Goal: Information Seeking & Learning: Find contact information

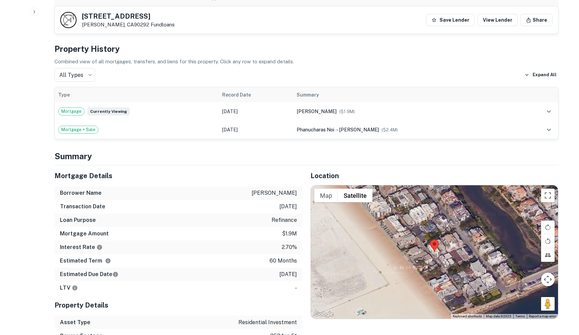
scroll to position [382, 0]
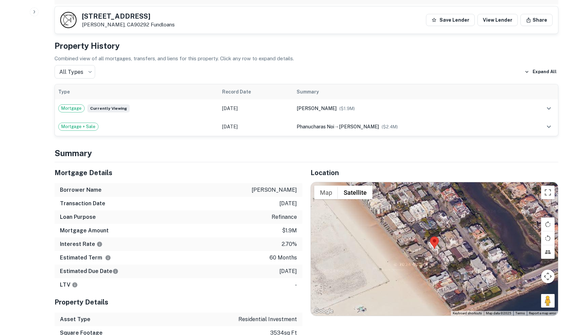
click at [446, 228] on div at bounding box center [434, 248] width 247 height 133
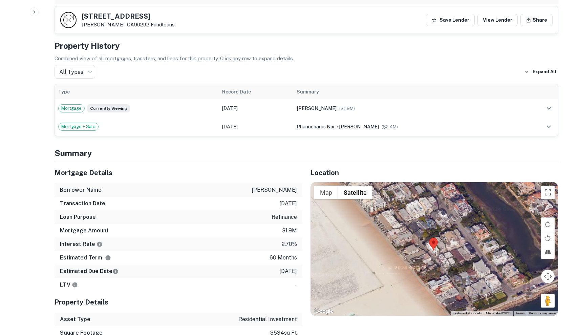
click at [446, 228] on div at bounding box center [434, 248] width 247 height 133
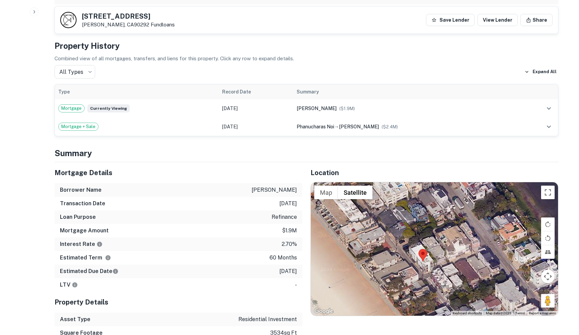
click at [437, 236] on div at bounding box center [434, 248] width 247 height 133
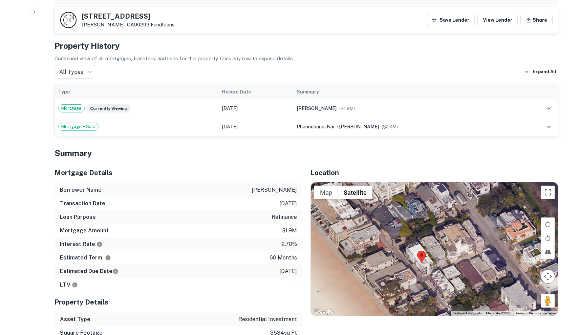
click at [437, 236] on div at bounding box center [434, 248] width 247 height 133
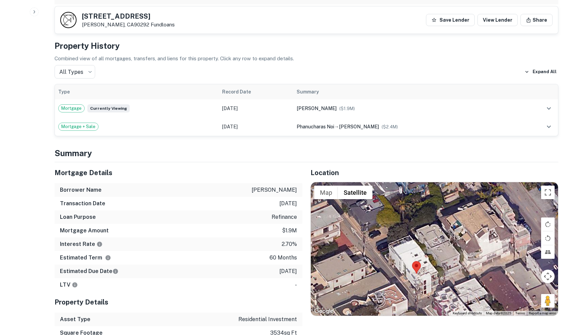
drag, startPoint x: 425, startPoint y: 249, endPoint x: 445, endPoint y: 236, distance: 23.9
click at [445, 236] on div at bounding box center [434, 248] width 247 height 133
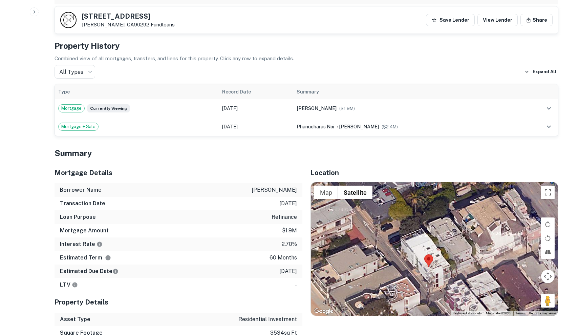
click at [424, 254] on img at bounding box center [428, 260] width 9 height 13
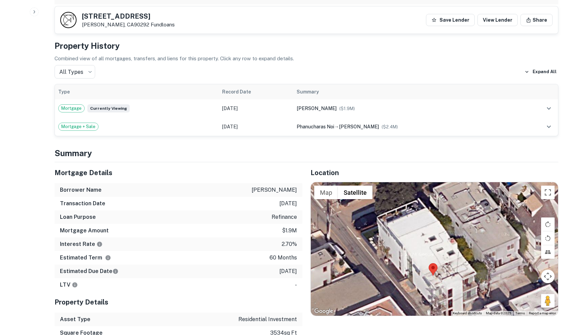
click at [424, 249] on div at bounding box center [434, 248] width 247 height 133
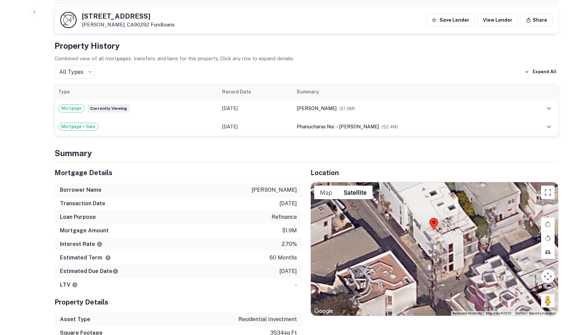
drag, startPoint x: 425, startPoint y: 252, endPoint x: 426, endPoint y: 205, distance: 46.7
click at [426, 205] on div at bounding box center [434, 248] width 247 height 133
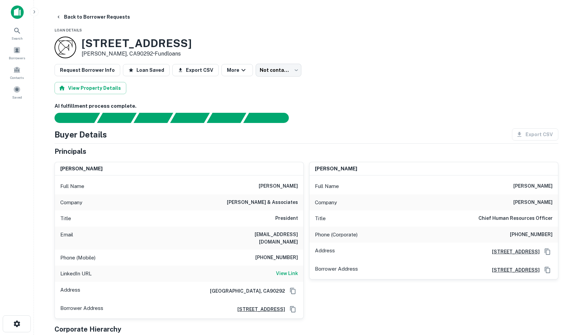
scroll to position [0, 0]
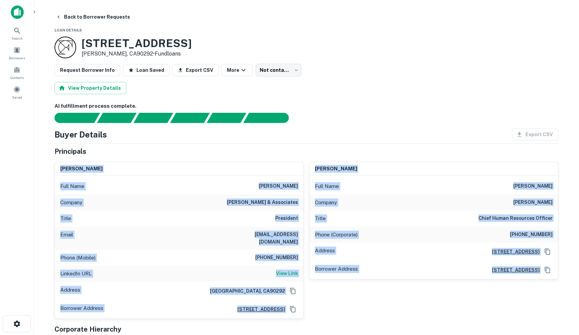
drag, startPoint x: 218, startPoint y: 157, endPoint x: 294, endPoint y: 313, distance: 173.4
click at [294, 313] on div "Principals adam jones Full Name adam jones Company jones & associates Title Pre…" at bounding box center [307, 253] width 504 height 215
click at [310, 307] on div "elizabeth jones Full Name elizabeth jones Company thomas c jones Title Chief Hu…" at bounding box center [431, 237] width 255 height 162
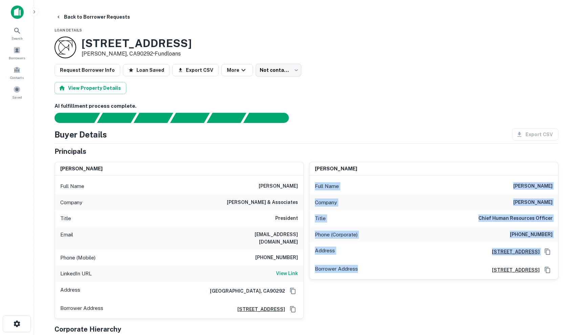
drag, startPoint x: 309, startPoint y: 303, endPoint x: 307, endPoint y: 176, distance: 126.7
click at [307, 176] on div "elizabeth jones Full Name elizabeth jones Company thomas c jones Title Chief Hu…" at bounding box center [431, 237] width 255 height 162
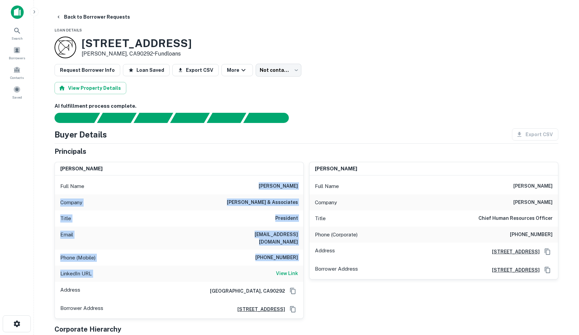
drag, startPoint x: 141, startPoint y: 189, endPoint x: 251, endPoint y: 267, distance: 135.2
click at [251, 267] on div "Full Name adam jones Company jones & associates Title President Email afjones55…" at bounding box center [179, 246] width 249 height 143
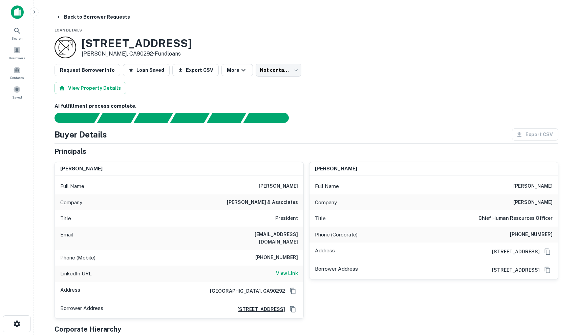
click at [251, 267] on div "LinkedIn URL View Link" at bounding box center [179, 274] width 249 height 16
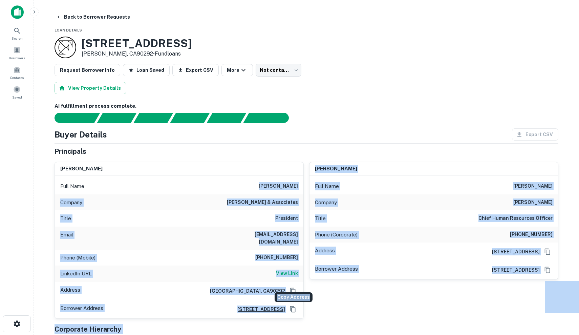
drag, startPoint x: 265, startPoint y: 184, endPoint x: 297, endPoint y: 300, distance: 121.2
click at [297, 300] on body "Search Borrowers Contacts Saved Back to Borrower Requests Loan Details 14 Westw…" at bounding box center [289, 167] width 579 height 335
click at [319, 296] on div "elizabeth jones Full Name elizabeth jones Company thomas c jones Title Chief Hu…" at bounding box center [431, 237] width 255 height 162
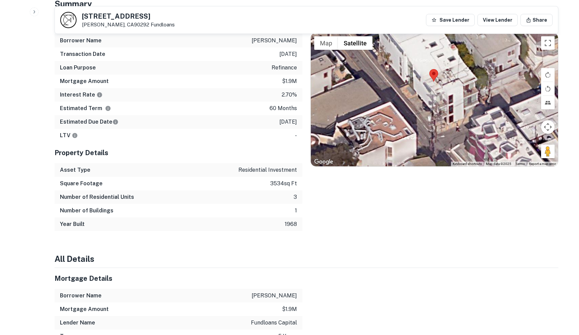
scroll to position [401, 0]
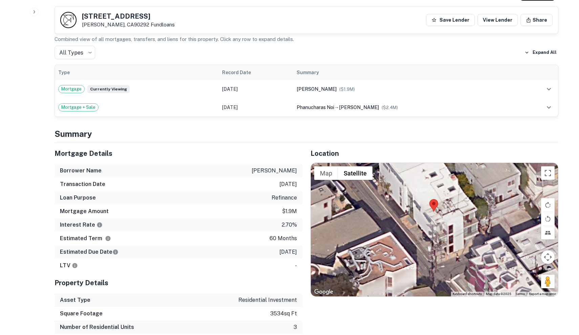
click at [470, 212] on div at bounding box center [434, 229] width 247 height 133
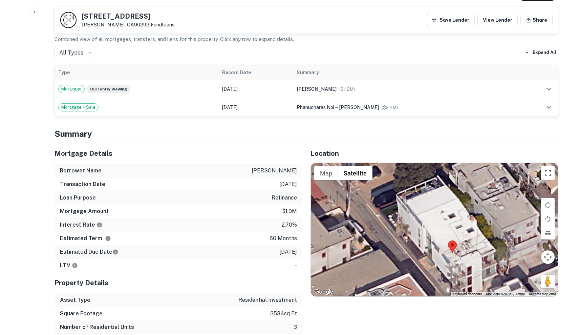
drag, startPoint x: 466, startPoint y: 220, endPoint x: 484, endPoint y: 262, distance: 46.3
click at [484, 262] on div at bounding box center [434, 229] width 247 height 133
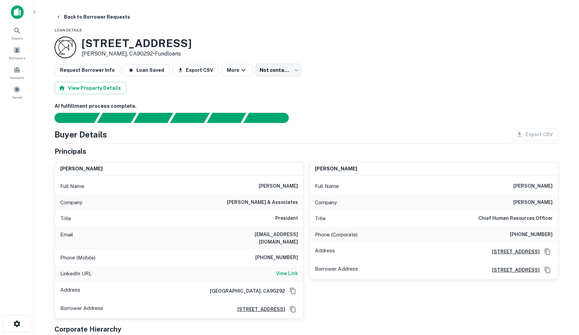
scroll to position [0, 0]
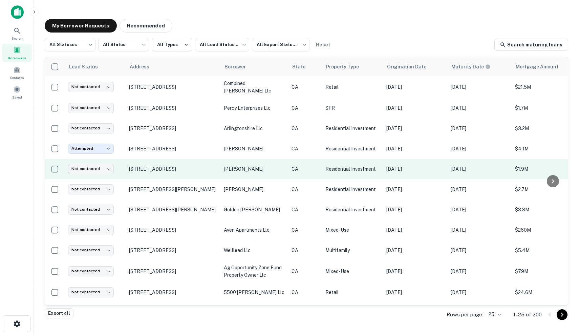
click at [502, 174] on td "[DATE]" at bounding box center [479, 169] width 64 height 20
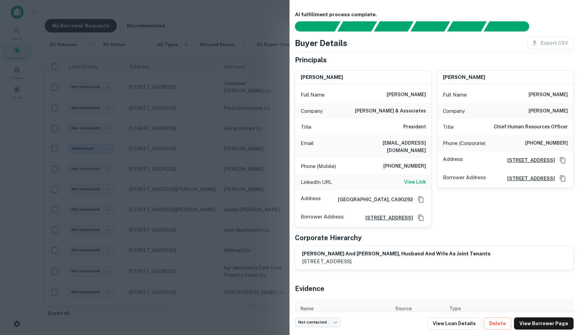
click at [267, 227] on div at bounding box center [289, 167] width 579 height 335
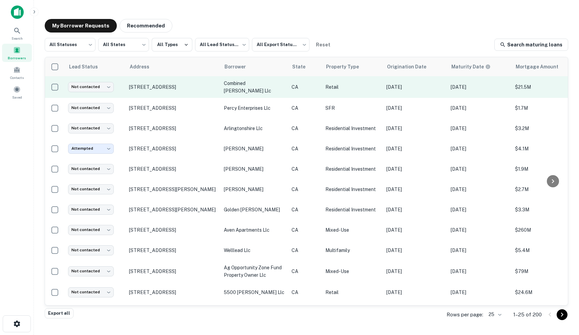
click at [380, 86] on td "Retail" at bounding box center [352, 87] width 61 height 22
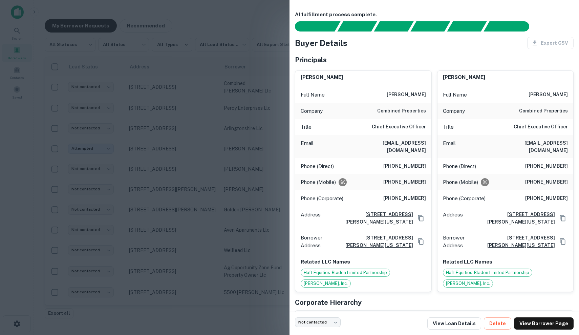
click at [261, 162] on div at bounding box center [289, 167] width 579 height 335
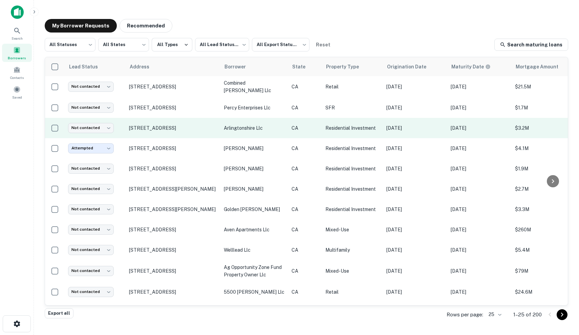
scroll to position [0, 0]
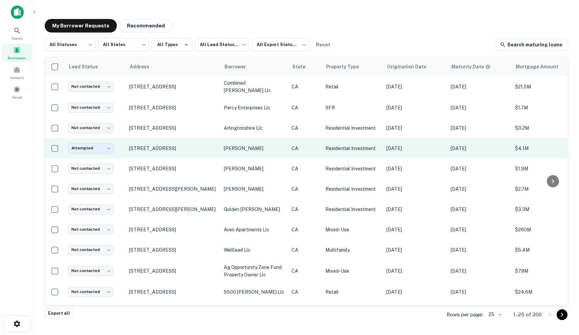
click at [313, 138] on td "CA" at bounding box center [305, 148] width 34 height 20
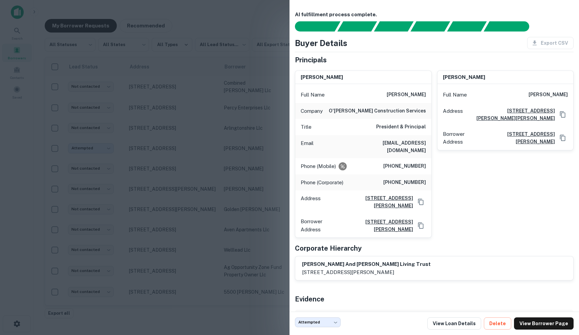
click at [229, 164] on div at bounding box center [289, 167] width 579 height 335
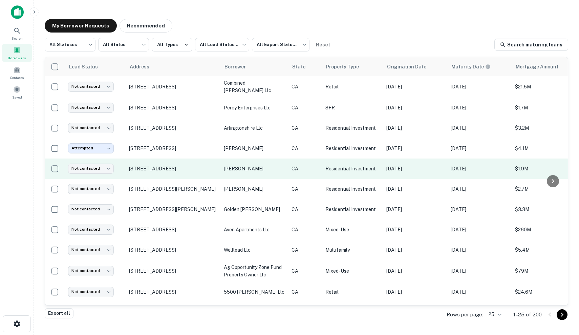
click at [286, 172] on td "[PERSON_NAME]" at bounding box center [254, 169] width 68 height 20
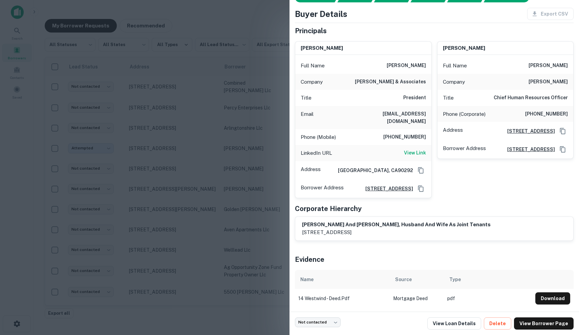
scroll to position [27, 0]
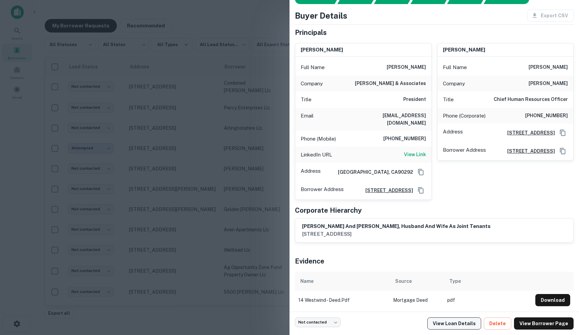
click at [447, 322] on link "View Loan Details" at bounding box center [454, 323] width 54 height 12
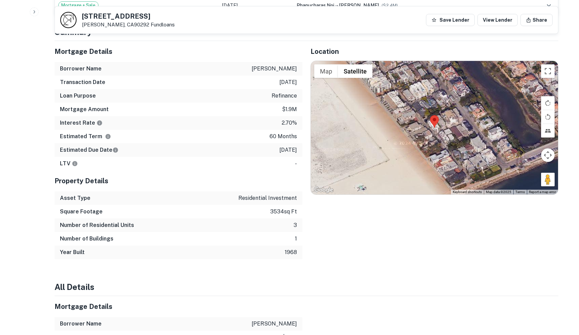
scroll to position [508, 0]
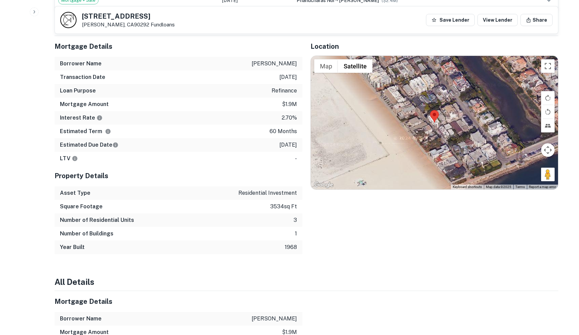
click at [437, 112] on img at bounding box center [434, 116] width 9 height 13
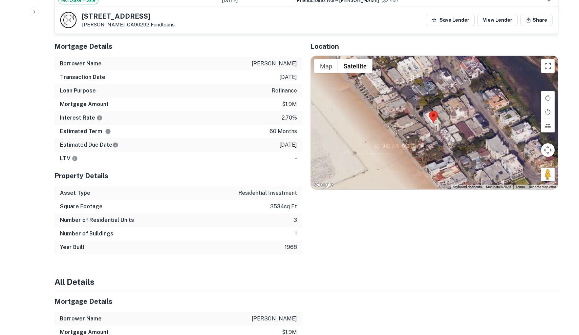
click at [437, 112] on img at bounding box center [433, 117] width 9 height 13
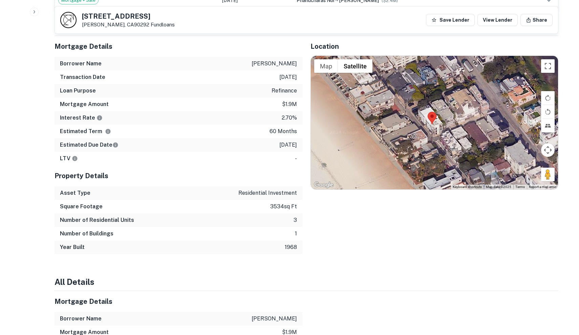
click at [442, 112] on div at bounding box center [434, 122] width 247 height 133
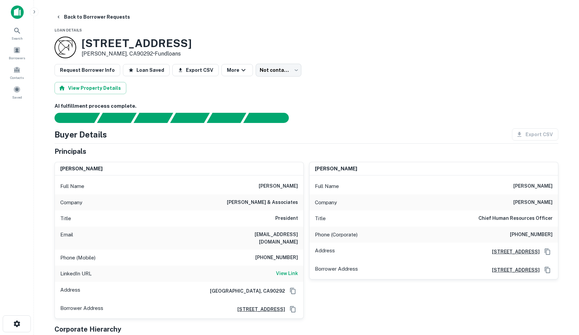
scroll to position [0, 0]
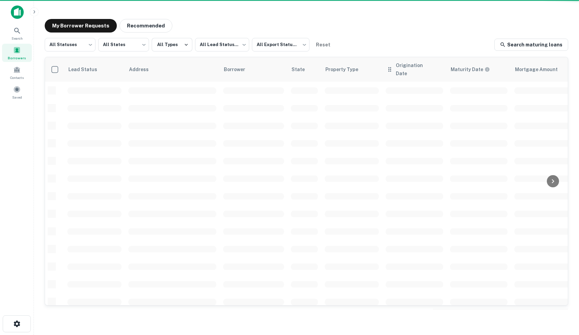
scroll to position [0, 0]
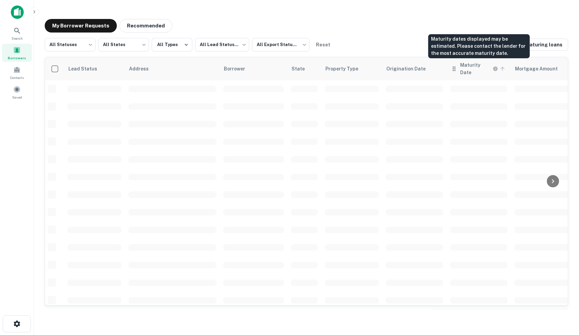
click at [471, 67] on h6 "Maturity Date" at bounding box center [475, 68] width 31 height 15
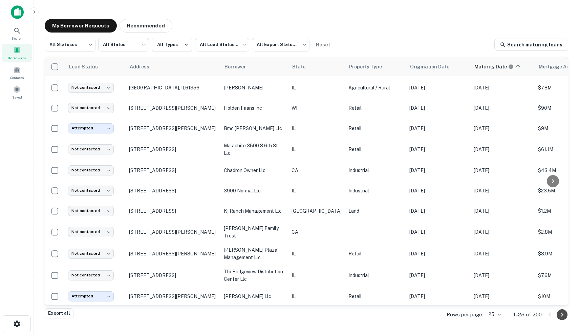
click at [560, 315] on icon "Go to next page" at bounding box center [562, 315] width 8 height 8
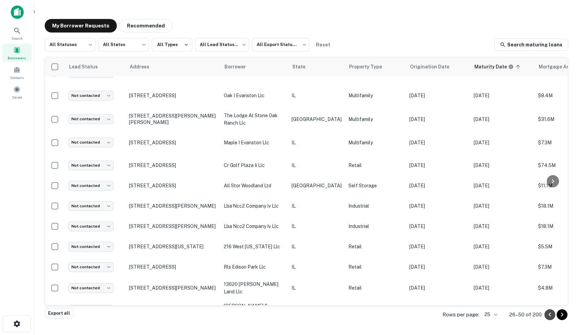
click at [549, 317] on icon "Go to previous page" at bounding box center [550, 315] width 8 height 8
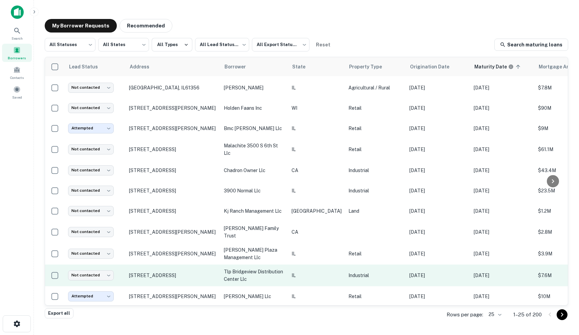
scroll to position [298, 0]
click at [373, 273] on p "Industrial" at bounding box center [376, 275] width 54 height 7
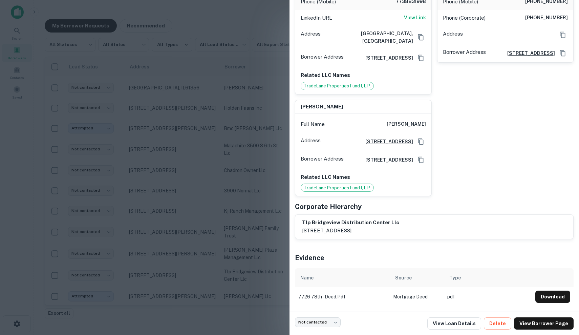
scroll to position [389, 0]
click at [193, 121] on div at bounding box center [289, 167] width 579 height 335
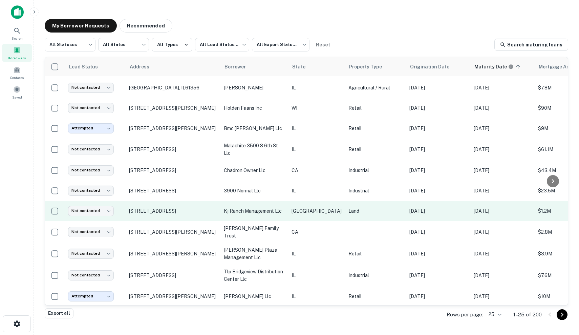
scroll to position [0, 0]
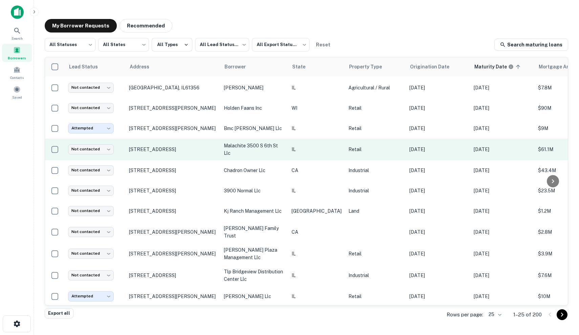
click at [415, 19] on div "My Borrower Requests Recommended" at bounding box center [307, 26] width 524 height 14
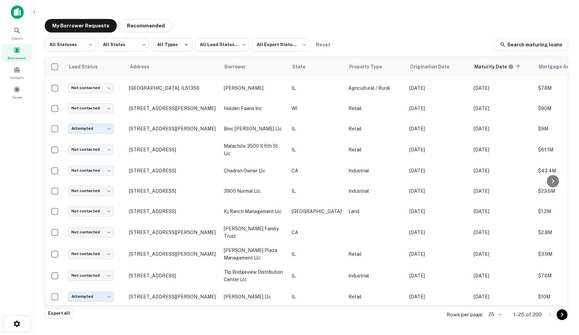
scroll to position [298, 0]
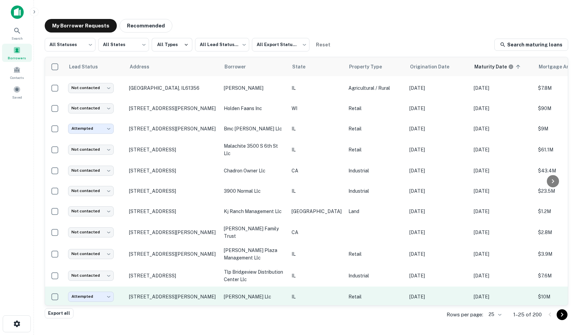
click at [535, 291] on td "$10M" at bounding box center [569, 297] width 68 height 20
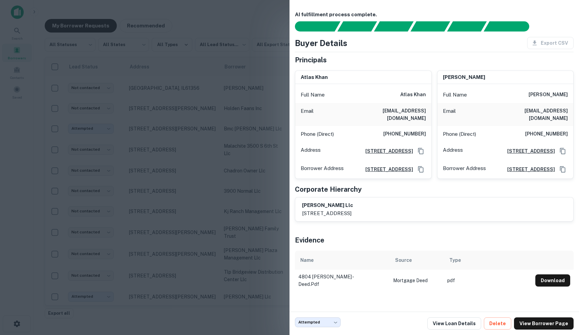
click at [282, 90] on div at bounding box center [289, 167] width 579 height 335
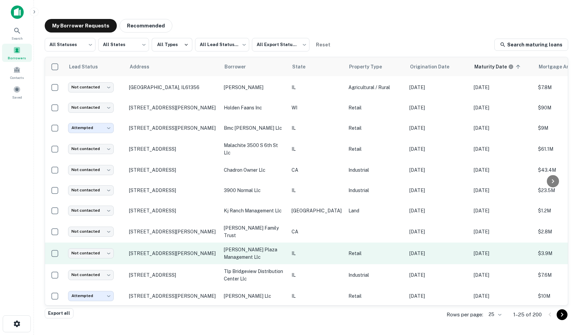
scroll to position [298, 0]
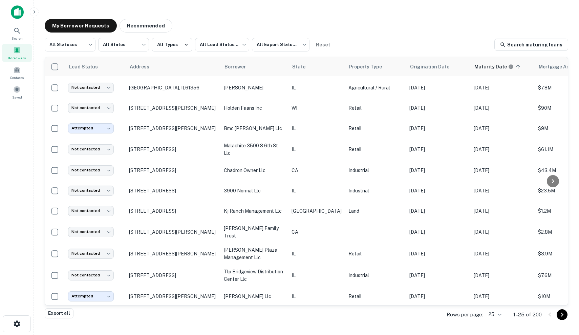
click at [566, 317] on icon "Go to next page" at bounding box center [562, 315] width 8 height 8
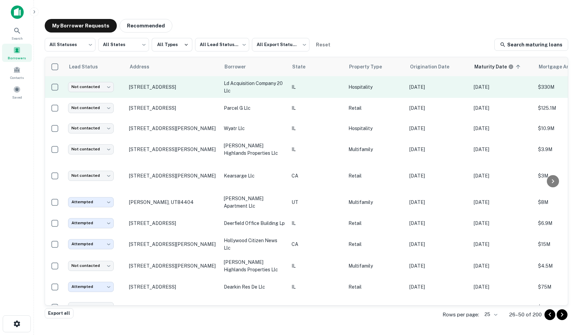
click at [316, 86] on p "IL" at bounding box center [317, 86] width 50 height 7
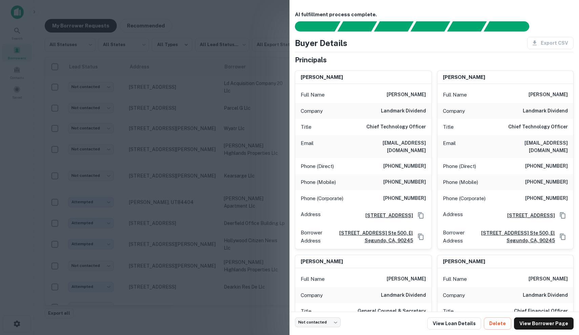
click at [239, 128] on div at bounding box center [289, 167] width 579 height 335
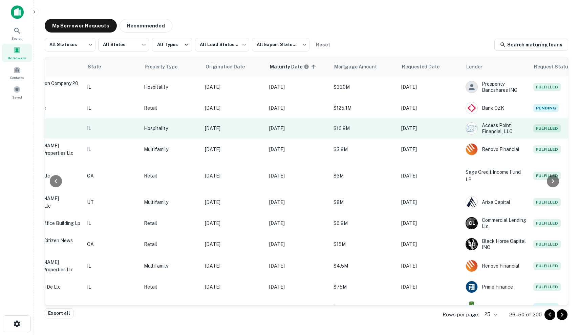
scroll to position [0, 145]
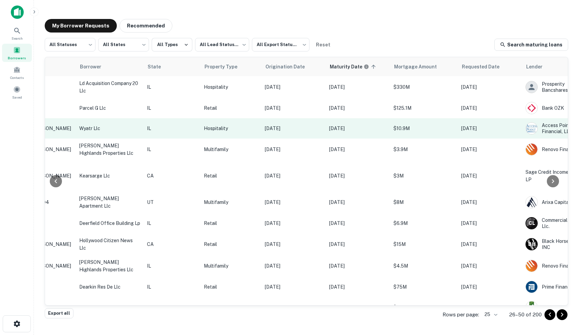
click at [197, 127] on p "IL" at bounding box center [172, 128] width 50 height 7
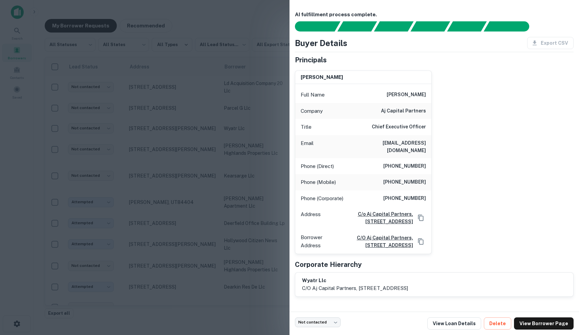
scroll to position [0, 0]
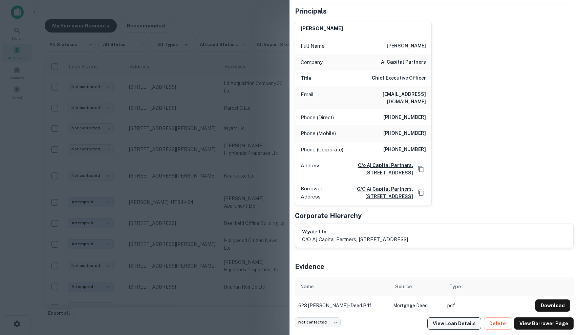
click at [459, 322] on link "View Loan Details" at bounding box center [454, 323] width 54 height 12
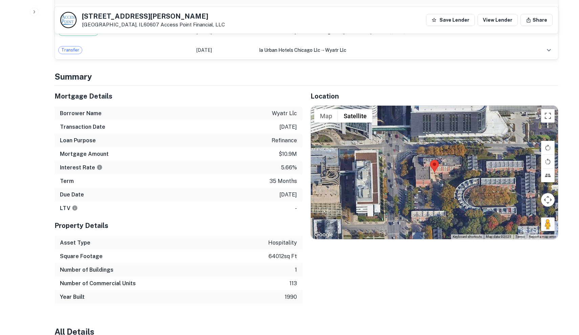
scroll to position [494, 0]
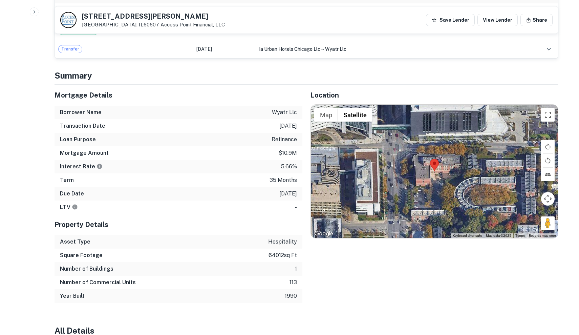
click at [279, 122] on p "[DATE]" at bounding box center [288, 126] width 18 height 8
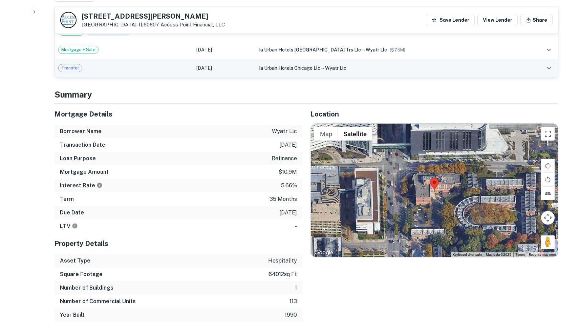
scroll to position [499, 0]
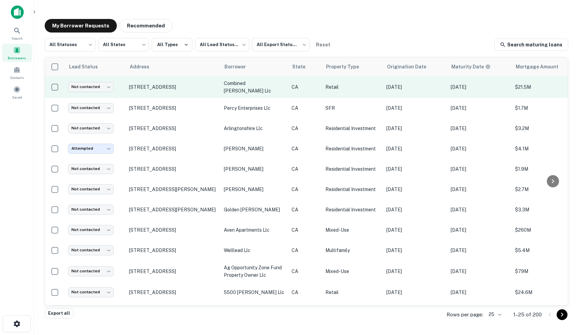
click at [364, 88] on p "Retail" at bounding box center [352, 86] width 54 height 7
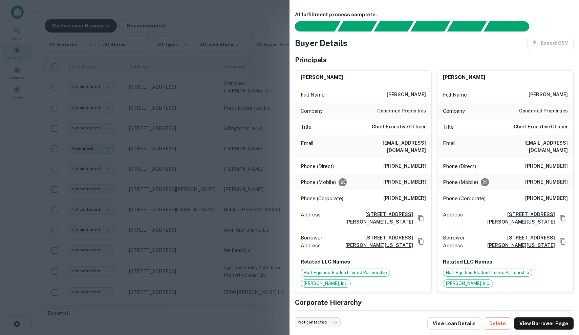
click at [257, 125] on div at bounding box center [289, 167] width 579 height 335
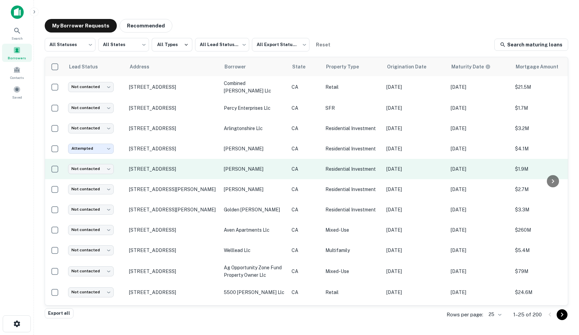
click at [397, 172] on td "[DATE]" at bounding box center [415, 169] width 64 height 20
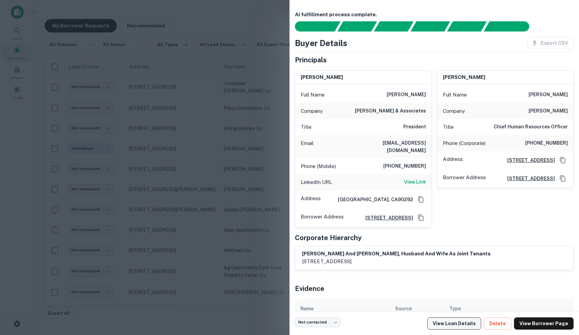
click at [447, 323] on link "View Loan Details" at bounding box center [454, 323] width 54 height 12
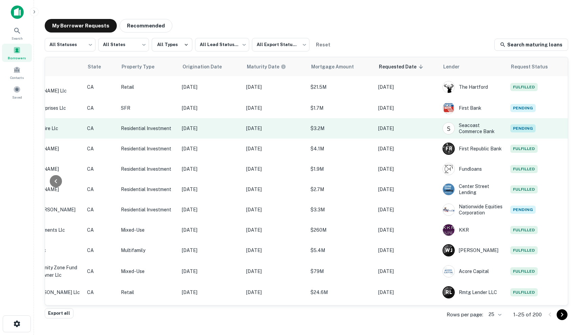
scroll to position [0, 205]
click at [410, 132] on td "[DATE]" at bounding box center [407, 128] width 64 height 20
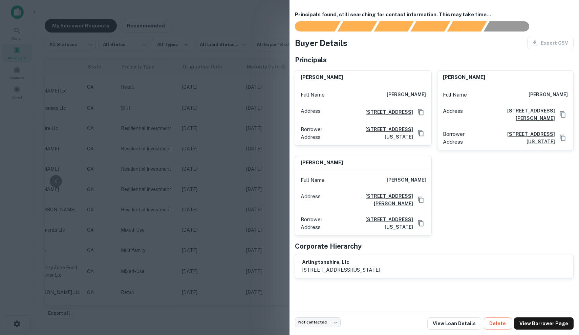
click at [189, 170] on div at bounding box center [289, 167] width 579 height 335
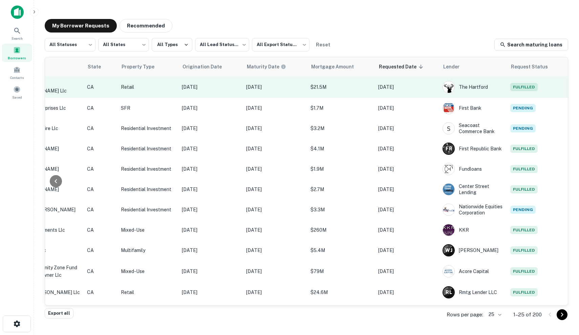
click at [373, 89] on td "$21.5M" at bounding box center [341, 87] width 68 height 22
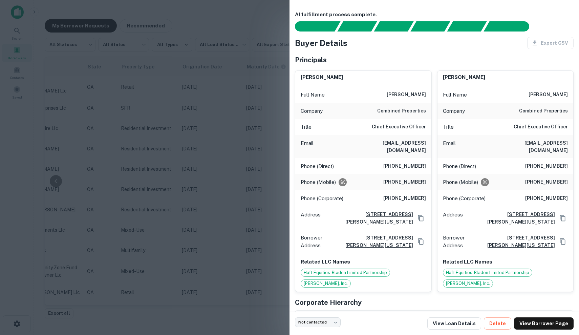
click at [254, 122] on div at bounding box center [289, 167] width 579 height 335
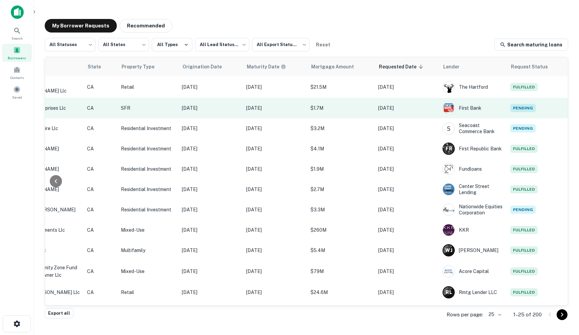
click at [316, 110] on p "$1.7M" at bounding box center [341, 107] width 61 height 7
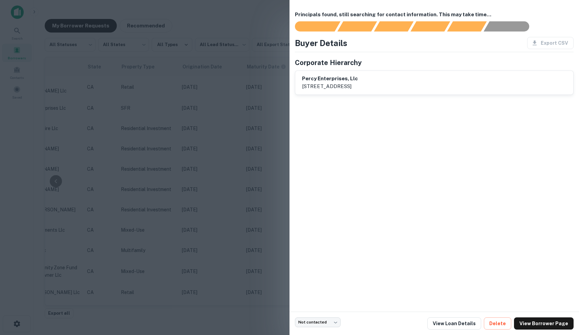
click at [256, 122] on div at bounding box center [289, 167] width 579 height 335
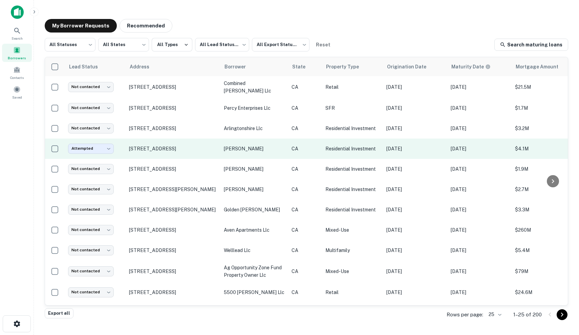
scroll to position [0, 0]
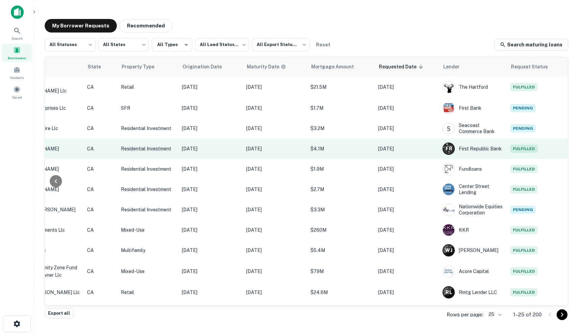
click at [310, 152] on td "$4.1M" at bounding box center [341, 149] width 68 height 20
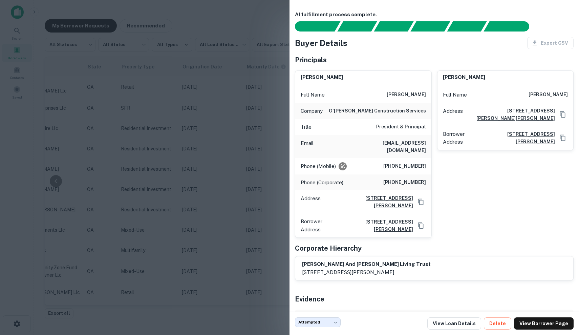
click at [259, 135] on div at bounding box center [289, 167] width 579 height 335
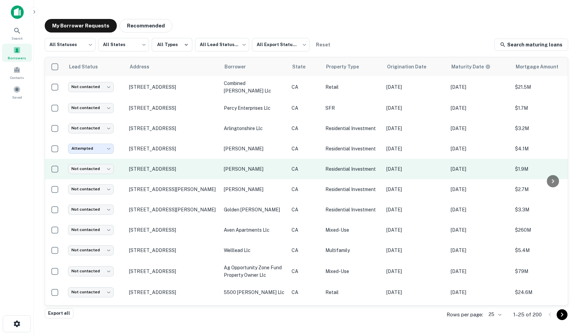
scroll to position [0, 0]
click at [264, 170] on p "[PERSON_NAME]" at bounding box center [254, 168] width 61 height 7
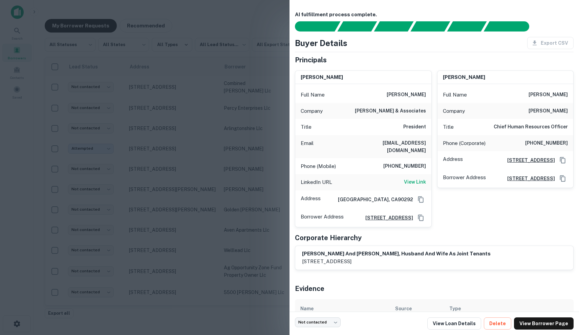
scroll to position [27, 0]
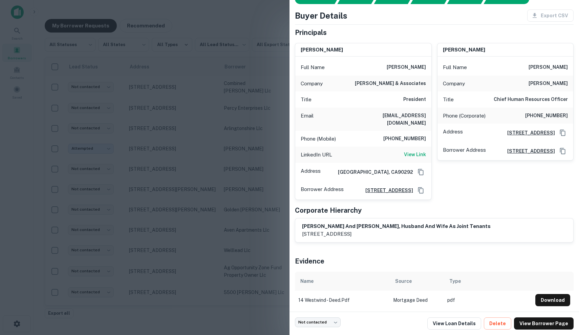
click at [214, 147] on div at bounding box center [289, 167] width 579 height 335
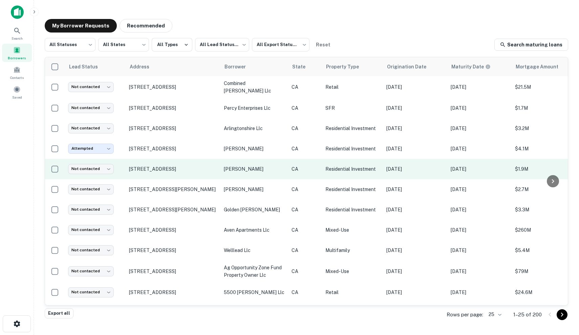
click at [299, 173] on td "CA" at bounding box center [305, 169] width 34 height 20
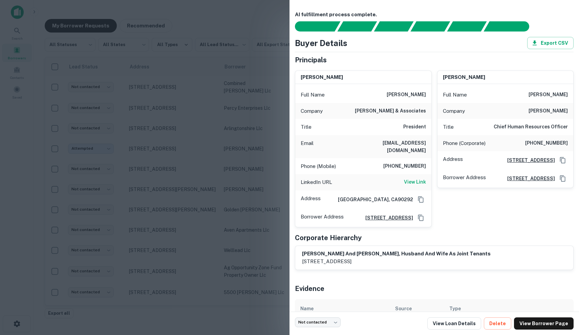
click at [196, 131] on div at bounding box center [289, 167] width 579 height 335
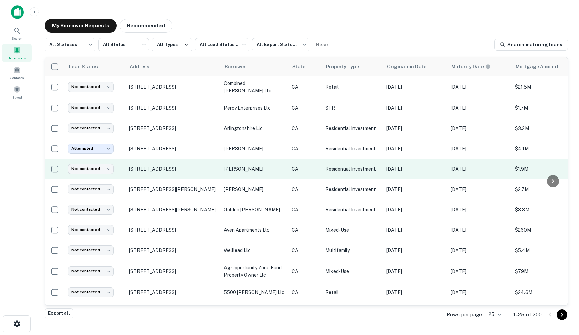
scroll to position [0, 0]
click at [106, 165] on body "Search Borrowers Contacts Saved My Borrower Requests Recommended All Statuses *…" at bounding box center [289, 167] width 579 height 335
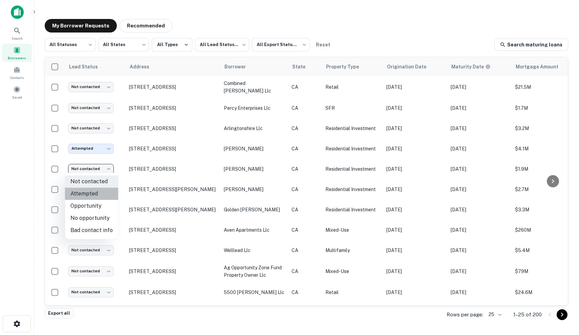
click at [103, 192] on li "Attempted" at bounding box center [91, 194] width 53 height 12
type input "*********"
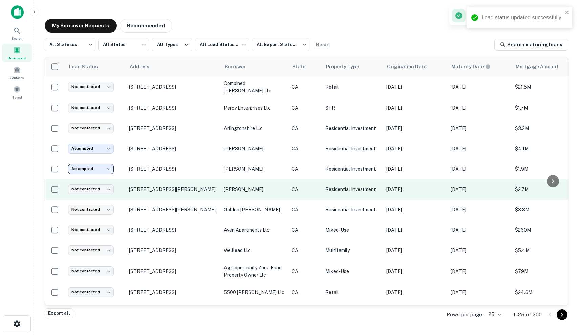
click at [297, 191] on p "CA" at bounding box center [305, 189] width 27 height 7
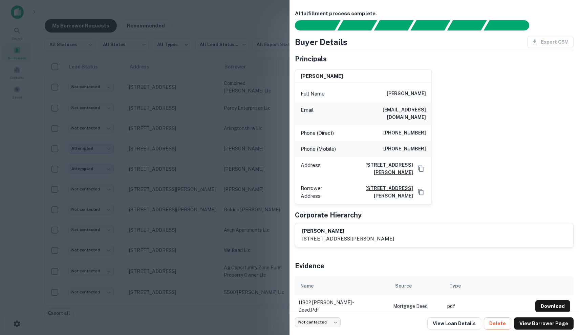
scroll to position [0, 0]
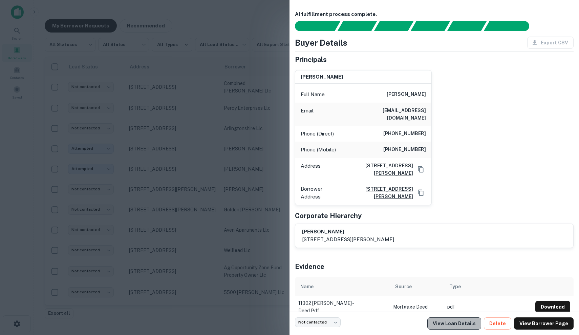
click at [468, 321] on link "View Loan Details" at bounding box center [454, 323] width 54 height 12
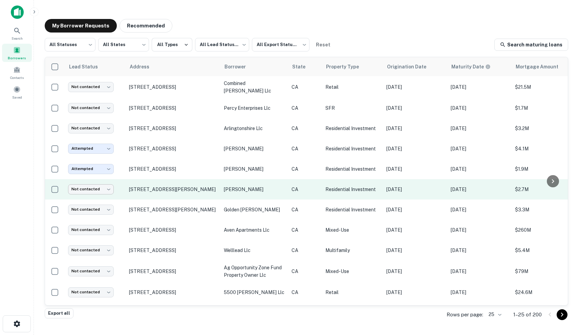
click at [91, 188] on body "Search Borrowers Contacts Saved My Borrower Requests Recommended All Statuses *…" at bounding box center [289, 167] width 579 height 335
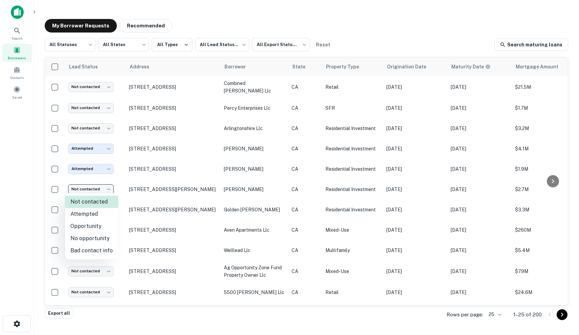
click at [100, 213] on li "Attempted" at bounding box center [91, 214] width 53 height 12
type input "*********"
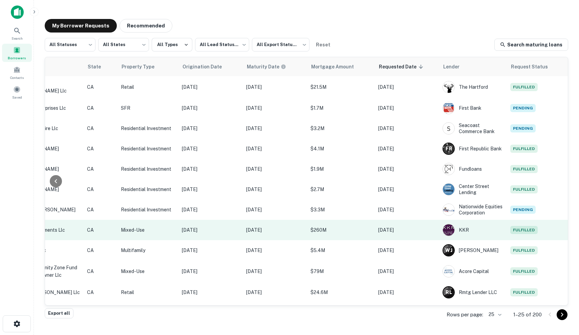
scroll to position [0, 205]
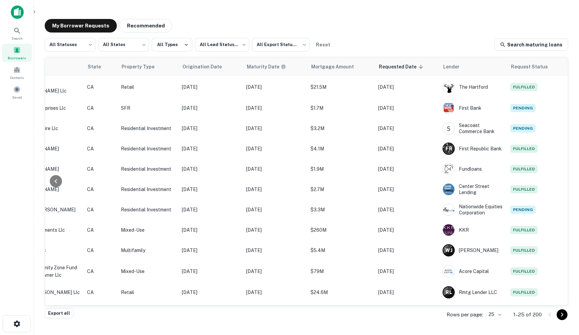
click at [563, 317] on icon "Go to next page" at bounding box center [562, 315] width 8 height 8
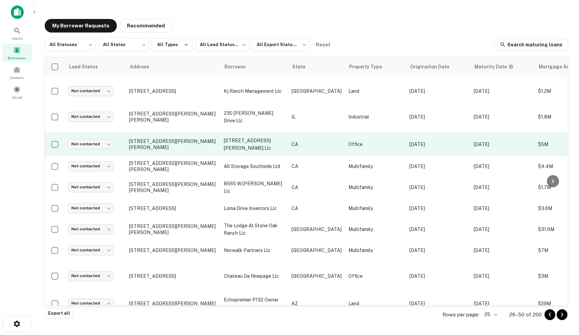
scroll to position [37, 0]
click at [360, 145] on p "Office" at bounding box center [376, 144] width 54 height 7
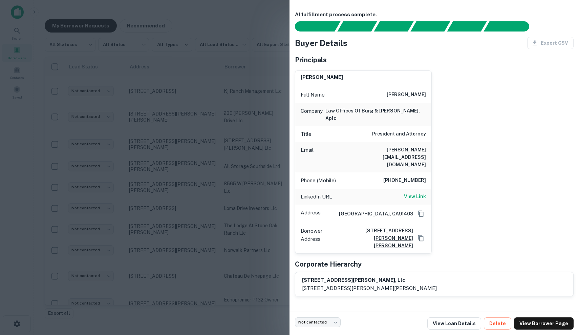
click at [236, 150] on div at bounding box center [289, 167] width 579 height 335
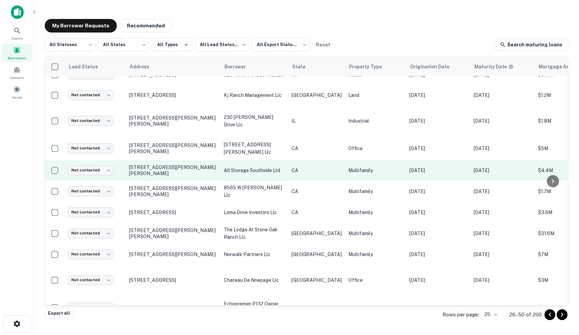
scroll to position [33, 0]
click at [221, 170] on td "all storage southside ltd" at bounding box center [254, 170] width 68 height 20
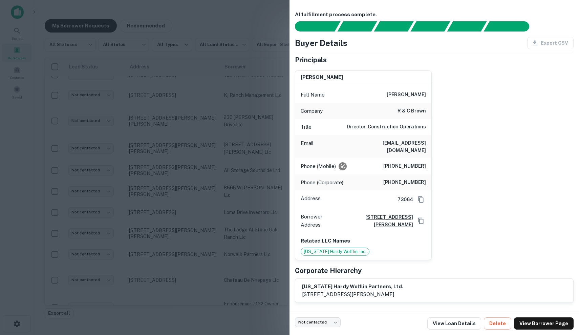
scroll to position [0, 0]
drag, startPoint x: 395, startPoint y: 92, endPoint x: 416, endPoint y: 92, distance: 21.0
click at [416, 92] on h6 "mark mcdowell" at bounding box center [406, 95] width 39 height 8
drag, startPoint x: 427, startPoint y: 93, endPoint x: 380, endPoint y: 92, distance: 46.8
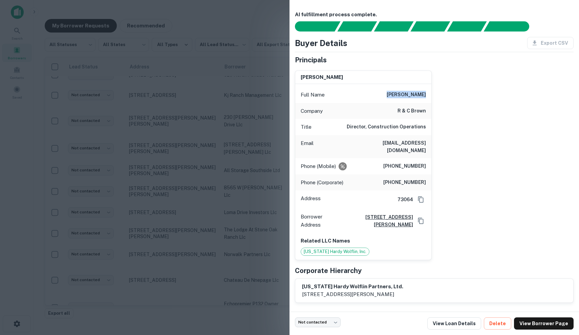
click at [380, 92] on div "Full Name mark mcdowell" at bounding box center [363, 95] width 136 height 16
copy h6 "mark mcdowell"
click at [398, 109] on h6 "r & c brown" at bounding box center [412, 111] width 28 height 8
click at [236, 149] on div at bounding box center [289, 167] width 579 height 335
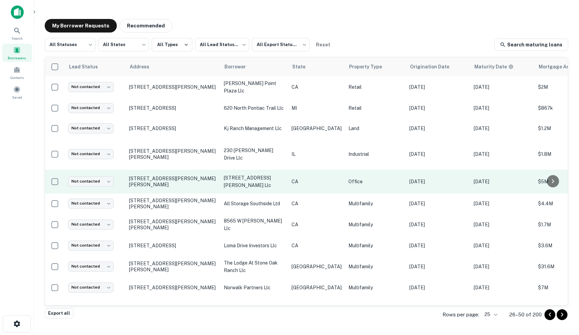
click at [230, 178] on p "4554 sherman oaks avenue llc" at bounding box center [254, 181] width 61 height 15
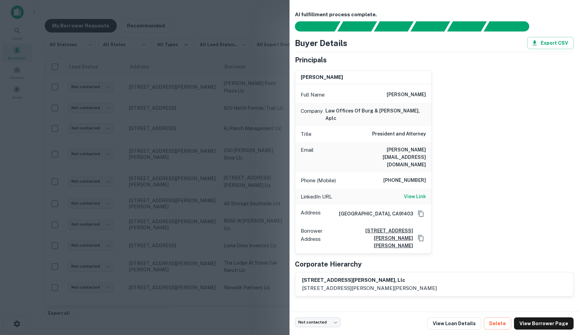
click at [272, 122] on div at bounding box center [289, 167] width 579 height 335
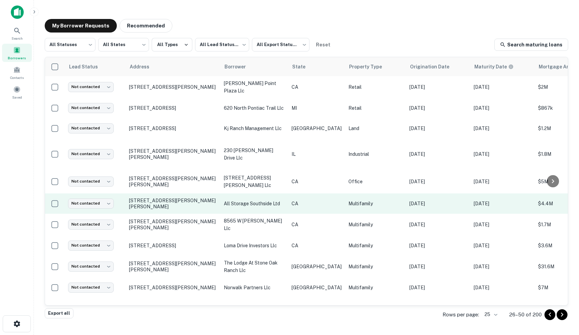
click at [282, 206] on td "all storage southside ltd" at bounding box center [254, 203] width 68 height 20
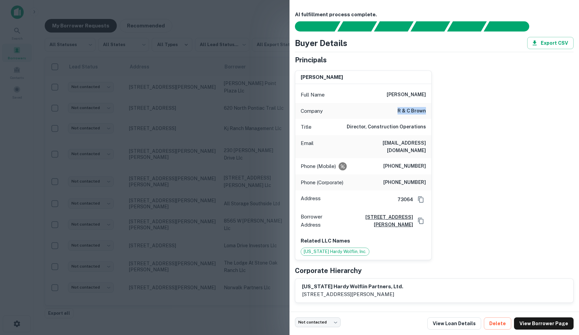
drag, startPoint x: 395, startPoint y: 111, endPoint x: 454, endPoint y: 114, distance: 58.3
click at [454, 114] on div "mark mcdowell Full Name mark mcdowell Company r & c brown Title Director, Const…" at bounding box center [432, 162] width 284 height 195
copy h6 "r & c brown"
click at [236, 138] on div at bounding box center [289, 167] width 579 height 335
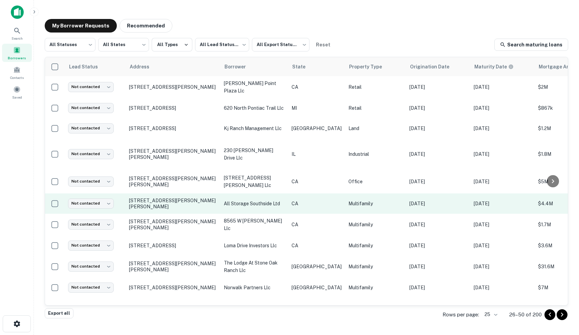
click at [244, 206] on td "all storage southside ltd" at bounding box center [254, 203] width 68 height 20
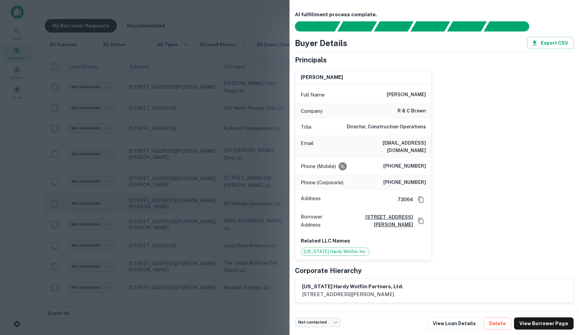
click at [244, 206] on div at bounding box center [289, 167] width 579 height 335
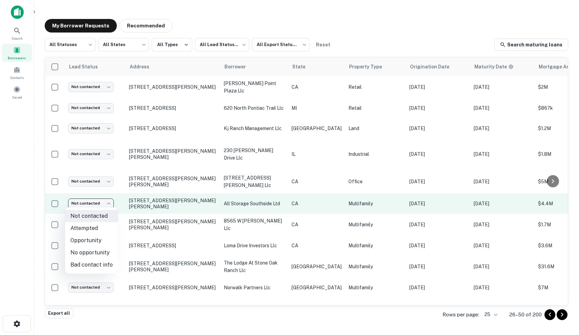
click at [102, 201] on body "Search Borrowers Contacts Saved My Borrower Requests Recommended All Statuses *…" at bounding box center [289, 167] width 579 height 335
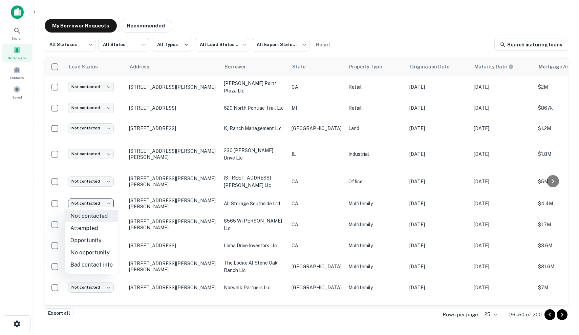
click at [97, 230] on li "Attempted" at bounding box center [91, 228] width 53 height 12
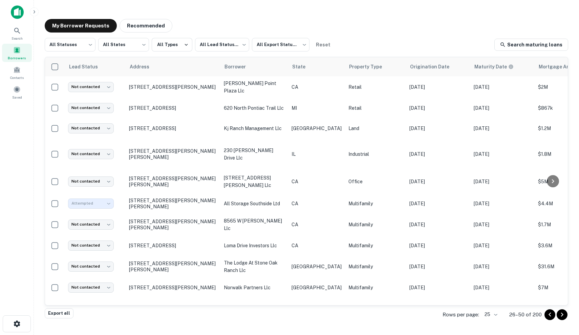
type input "*********"
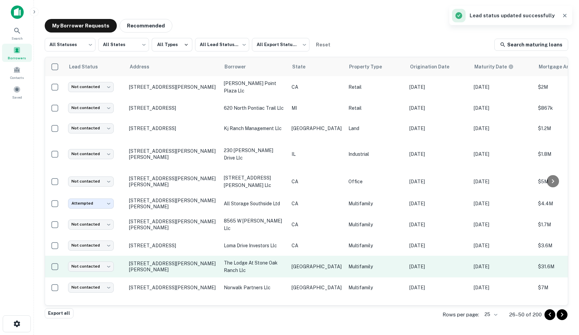
click at [372, 269] on td "Multifamily" at bounding box center [375, 267] width 61 height 22
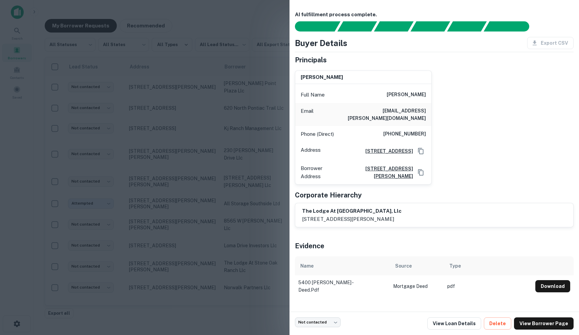
click at [185, 262] on div at bounding box center [289, 167] width 579 height 335
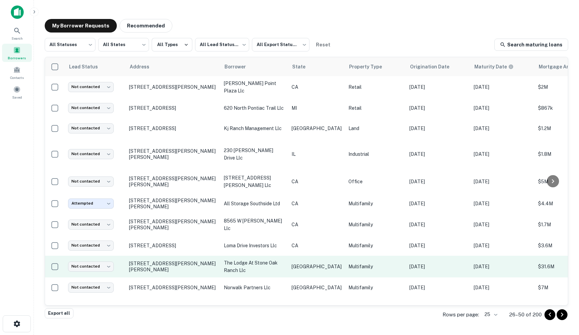
click at [373, 268] on td "Multifamily" at bounding box center [375, 267] width 61 height 22
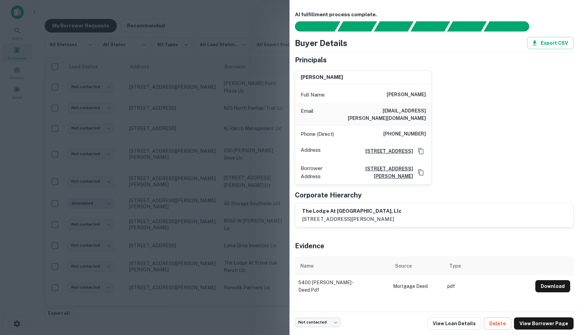
click at [240, 273] on div at bounding box center [289, 167] width 579 height 335
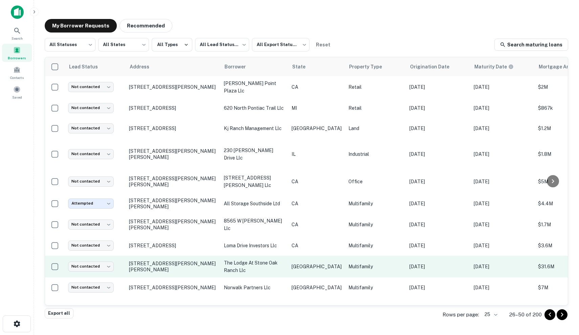
click at [306, 263] on p "[GEOGRAPHIC_DATA]" at bounding box center [317, 266] width 50 height 7
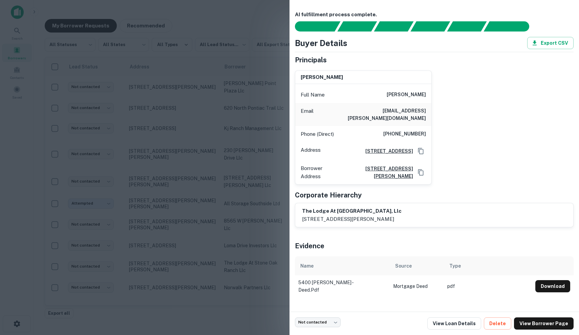
click at [214, 255] on div at bounding box center [289, 167] width 579 height 335
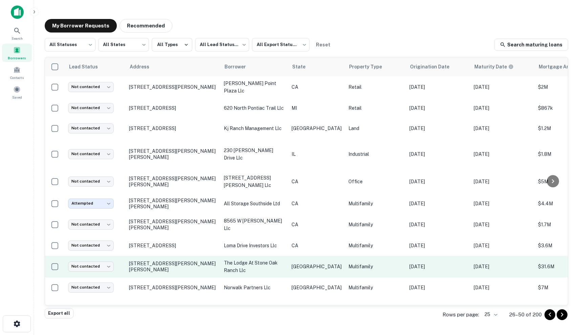
click at [406, 269] on td "Oct 05, 2015" at bounding box center [438, 267] width 64 height 22
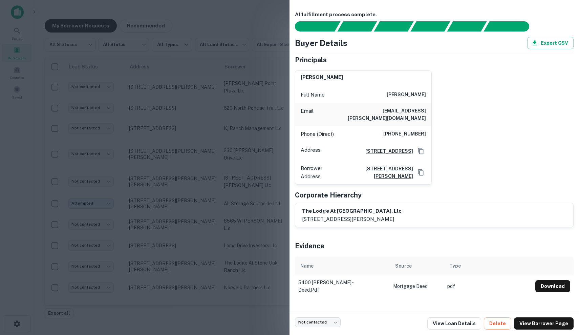
click at [238, 170] on div at bounding box center [289, 167] width 579 height 335
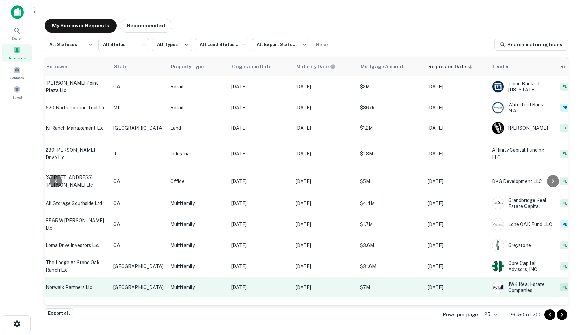
scroll to position [0, 178]
click at [377, 283] on p "$7M" at bounding box center [390, 286] width 61 height 7
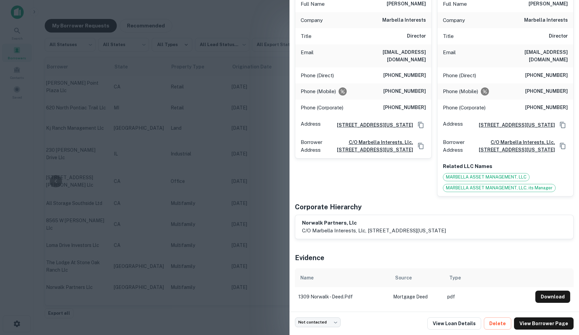
scroll to position [93, 0]
click at [205, 222] on div at bounding box center [289, 167] width 579 height 335
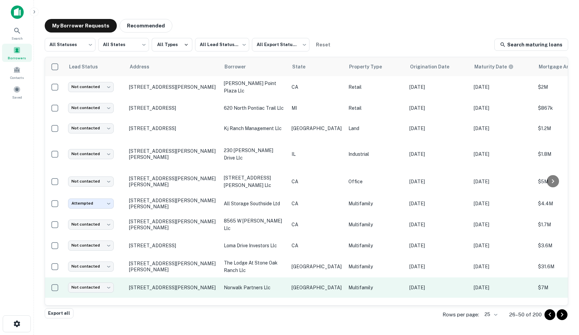
scroll to position [0, 0]
click at [289, 286] on td "[GEOGRAPHIC_DATA]" at bounding box center [316, 287] width 57 height 20
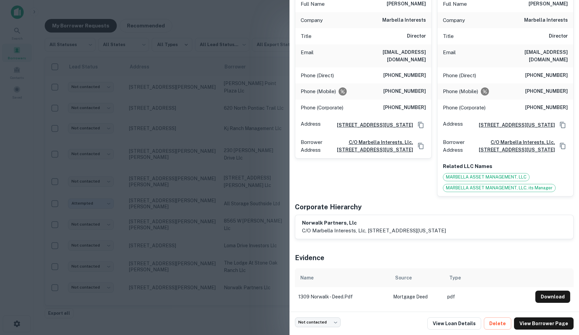
scroll to position [93, 0]
click at [198, 196] on div at bounding box center [289, 167] width 579 height 335
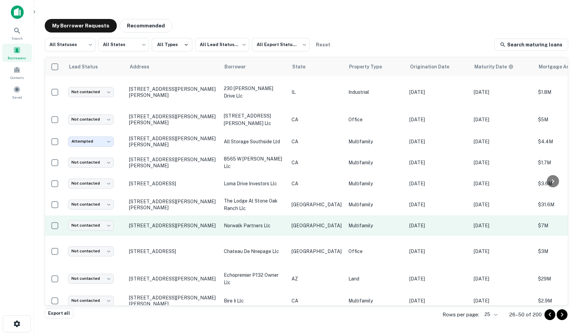
scroll to position [62, 0]
click at [87, 220] on body "Search Borrowers Contacts Saved My Borrower Requests Recommended All Statuses *…" at bounding box center [289, 167] width 579 height 335
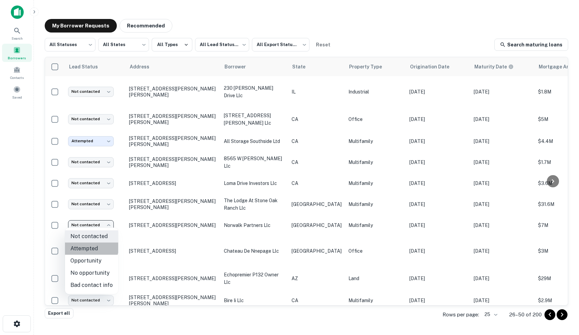
click at [91, 247] on li "Attempted" at bounding box center [91, 249] width 53 height 12
type input "*********"
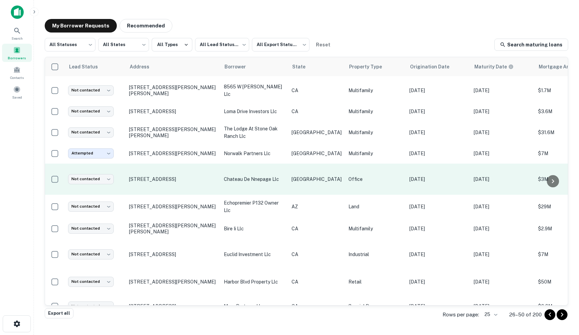
scroll to position [134, 0]
click at [229, 178] on p "chateau de nnepage llc" at bounding box center [254, 178] width 61 height 7
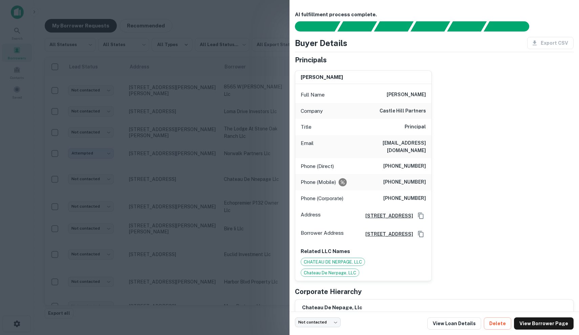
scroll to position [0, 0]
drag, startPoint x: 388, startPoint y: 92, endPoint x: 457, endPoint y: 95, distance: 68.1
click at [457, 95] on div "david n. arnow Full Name david n. arnow Company castle hill partners Title Prin…" at bounding box center [432, 173] width 284 height 216
copy h6 "david n. arnow"
click at [249, 120] on div at bounding box center [289, 167] width 579 height 335
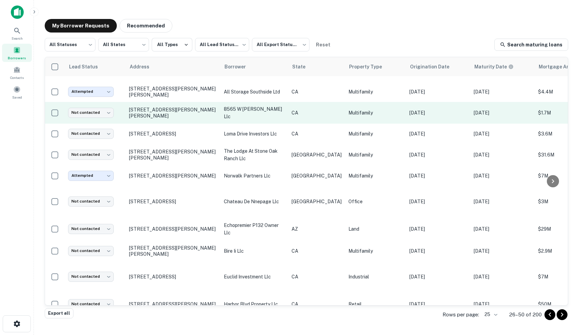
scroll to position [111, 0]
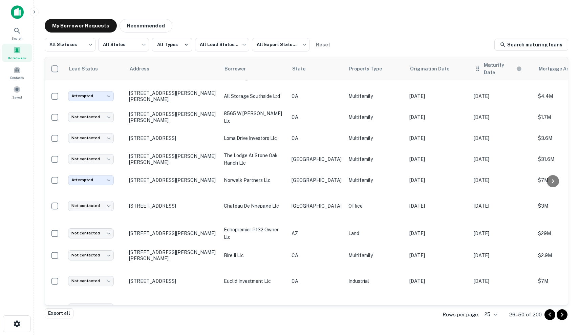
click at [475, 68] on icon at bounding box center [478, 69] width 7 height 8
click at [470, 71] on th "Maturity Date" at bounding box center [502, 68] width 64 height 23
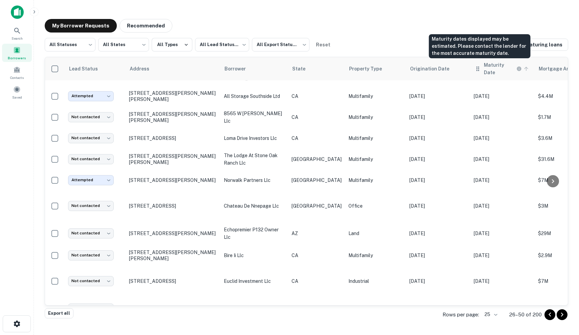
click at [484, 64] on h6 "Maturity Date" at bounding box center [499, 68] width 31 height 15
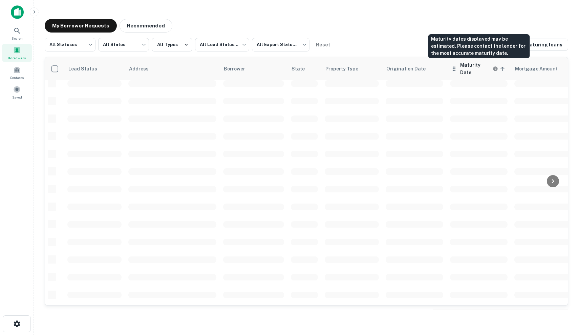
click at [475, 67] on h6 "Maturity Date" at bounding box center [475, 68] width 31 height 15
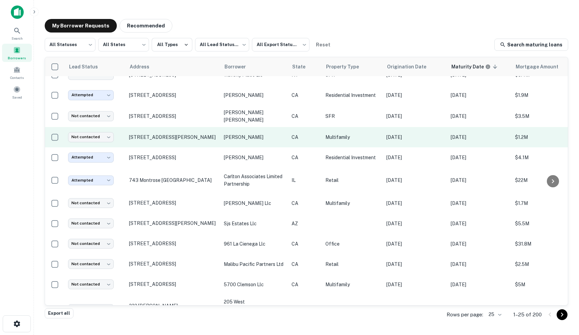
scroll to position [33, 0]
click at [276, 137] on p "[PERSON_NAME]" at bounding box center [254, 136] width 61 height 7
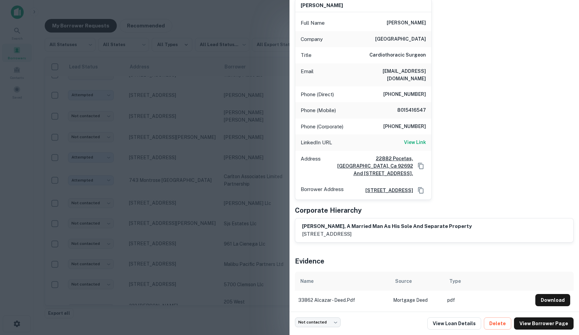
scroll to position [71, 0]
click at [464, 323] on link "View Loan Details" at bounding box center [454, 323] width 54 height 12
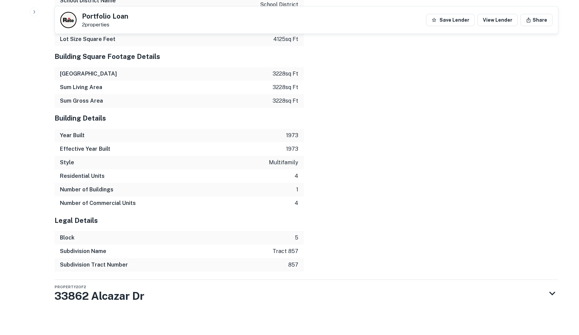
scroll to position [992, 0]
click at [195, 290] on div "Property 2 of 2 [STREET_ADDRESS]" at bounding box center [301, 293] width 492 height 27
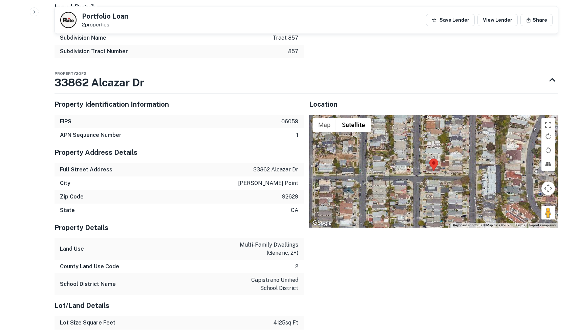
scroll to position [1205, 0]
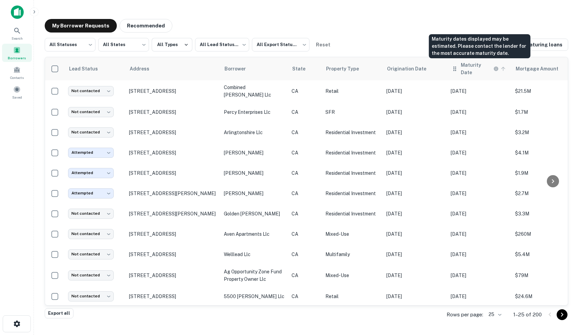
click at [476, 67] on h6 "Maturity Date" at bounding box center [476, 68] width 31 height 15
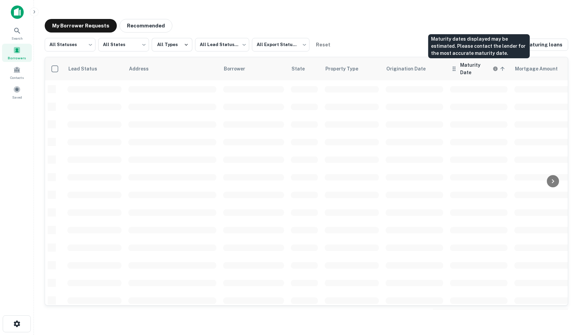
click at [472, 70] on h6 "Maturity Date" at bounding box center [475, 68] width 31 height 15
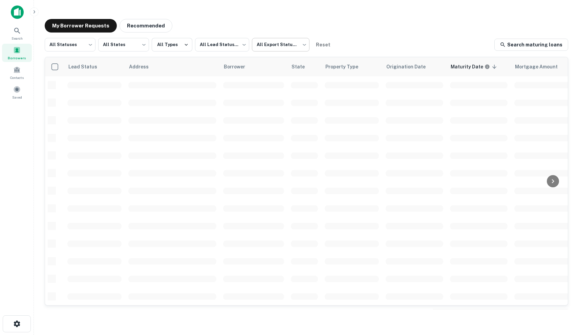
click at [296, 46] on body "Search Borrowers Contacts Saved My Borrower Requests Recommended All Statuses *…" at bounding box center [289, 167] width 579 height 335
click at [296, 46] on div at bounding box center [289, 167] width 579 height 335
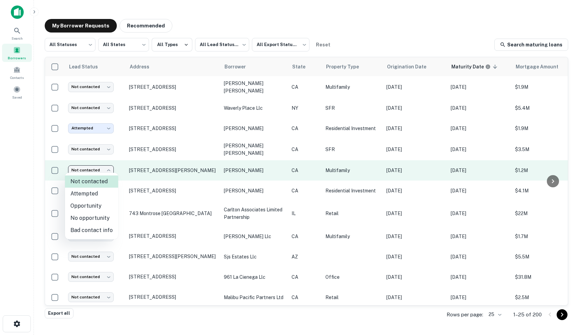
click at [102, 165] on body "Search Borrowers Contacts Saved My Borrower Requests Recommended All Statuses *…" at bounding box center [289, 167] width 579 height 335
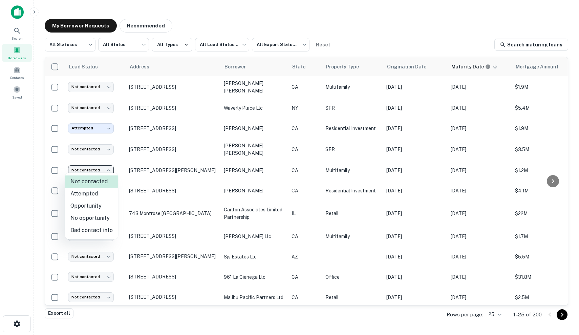
click at [104, 195] on li "Attempted" at bounding box center [91, 194] width 53 height 12
type input "*********"
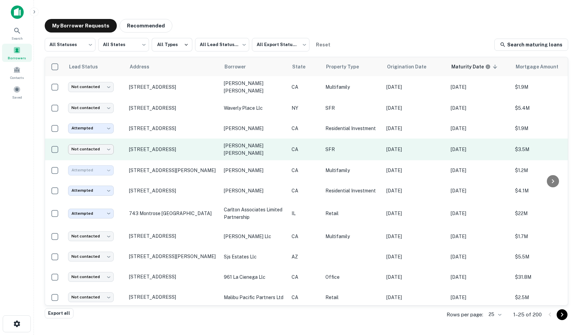
click at [109, 149] on body "Search Borrowers Contacts Saved My Borrower Requests Recommended All Statuses *…" at bounding box center [289, 167] width 579 height 335
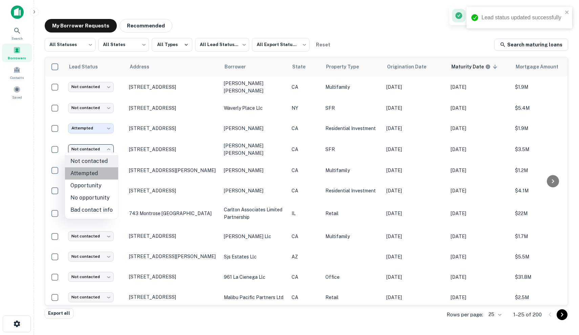
click at [107, 172] on li "Attempted" at bounding box center [91, 173] width 53 height 12
type input "*********"
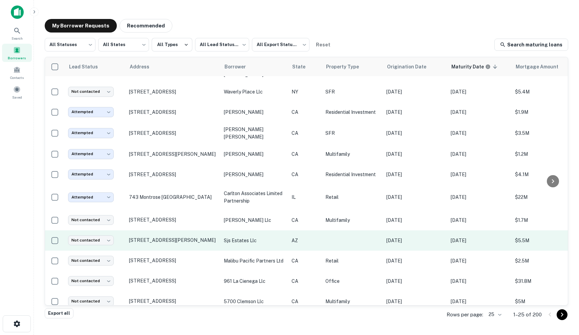
scroll to position [16, 0]
click at [282, 240] on p "sjs estates llc" at bounding box center [254, 240] width 61 height 7
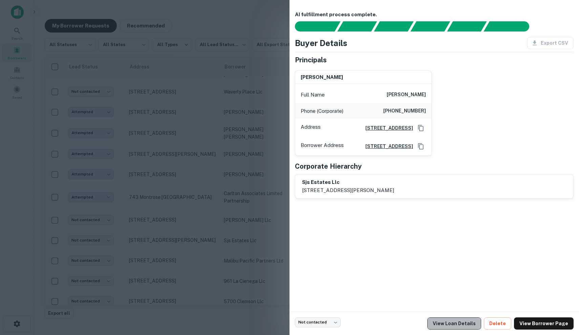
click at [470, 324] on link "View Loan Details" at bounding box center [454, 323] width 54 height 12
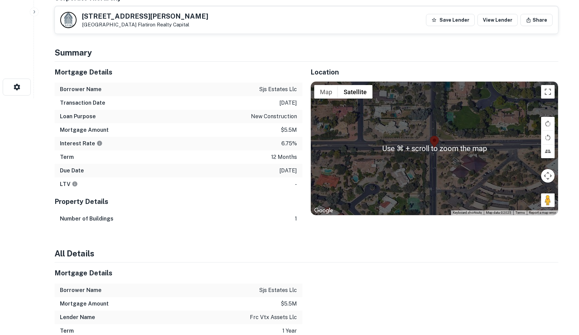
scroll to position [249, 0]
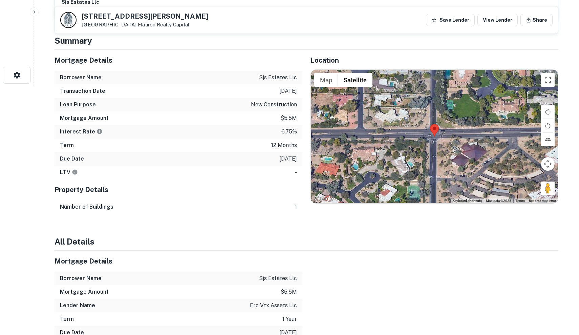
click at [246, 132] on div "Interest Rate 6.75%" at bounding box center [179, 132] width 248 height 14
drag, startPoint x: 252, startPoint y: 96, endPoint x: 281, endPoint y: 146, distance: 58.3
click at [281, 146] on div "Mortgage Details Borrower Name sjs estates llc Transaction Date [DATE] Loan Pur…" at bounding box center [179, 114] width 248 height 129
click at [281, 146] on p "12 months" at bounding box center [284, 145] width 26 height 8
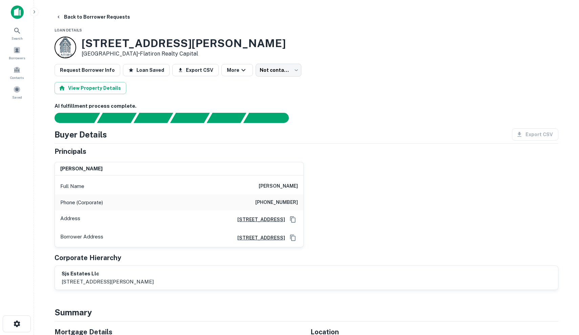
scroll to position [0, 0]
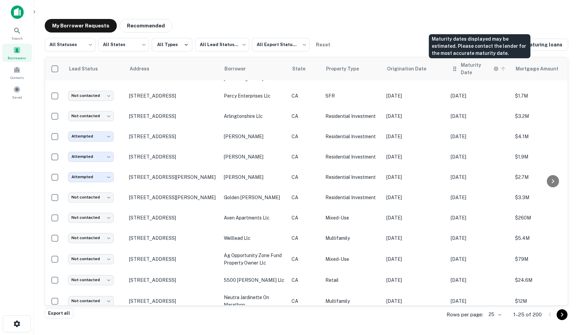
click at [475, 66] on h6 "Maturity Date" at bounding box center [476, 68] width 31 height 15
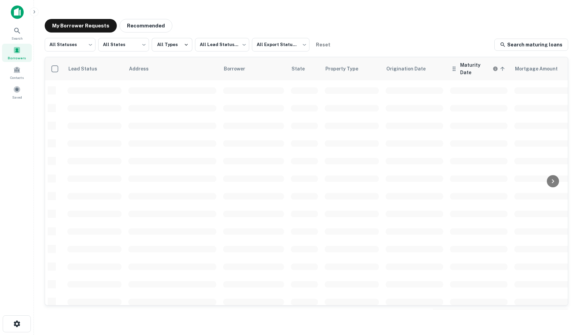
click at [486, 71] on th "Maturity Date sorted ascending" at bounding box center [479, 68] width 64 height 23
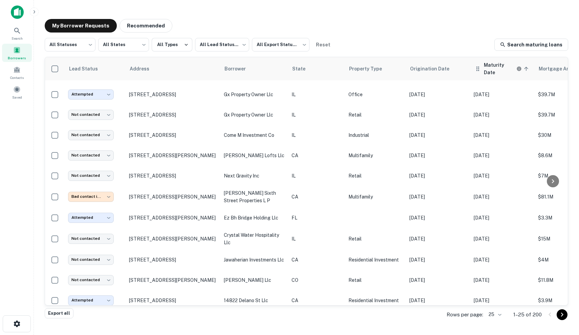
click at [483, 71] on th "Maturity Date sorted ascending" at bounding box center [502, 68] width 64 height 23
click at [500, 66] on span "Maturity Date sorted ascending" at bounding box center [507, 68] width 47 height 15
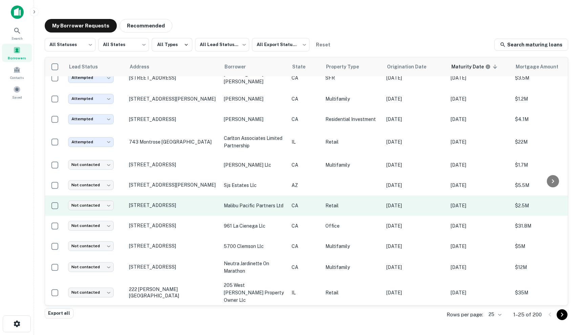
scroll to position [71, 0]
click at [242, 205] on p "malibu pacific partners ltd" at bounding box center [254, 205] width 61 height 7
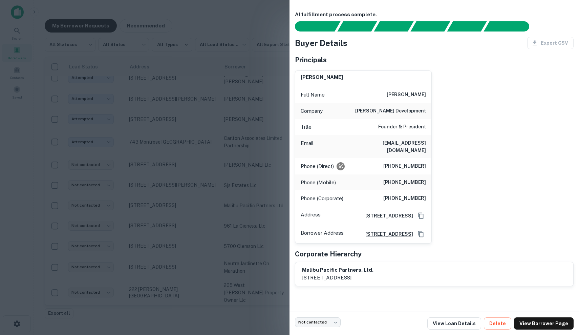
click at [260, 207] on div at bounding box center [289, 167] width 579 height 335
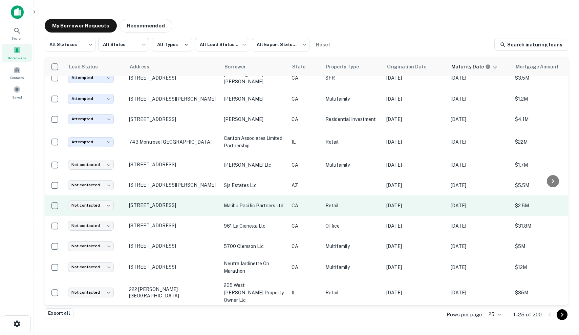
click at [242, 203] on p "malibu pacific partners ltd" at bounding box center [254, 205] width 61 height 7
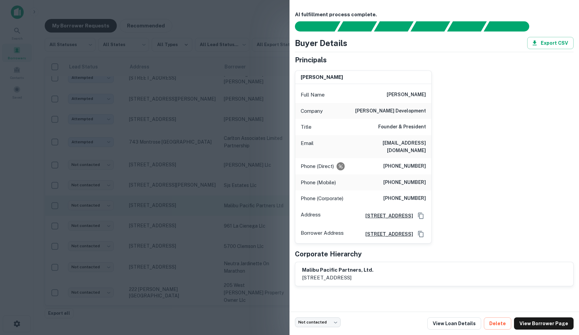
click at [242, 203] on div at bounding box center [289, 167] width 579 height 335
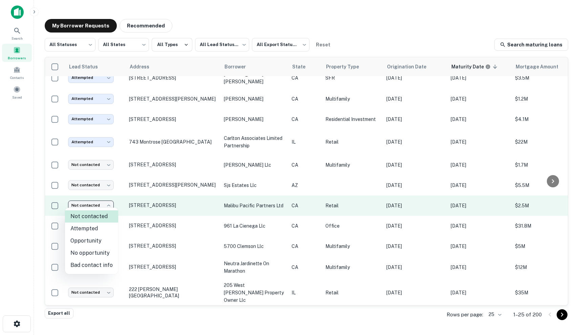
click at [99, 203] on body "Search Borrowers Contacts Saved My Borrower Requests Recommended All Statuses *…" at bounding box center [289, 167] width 579 height 335
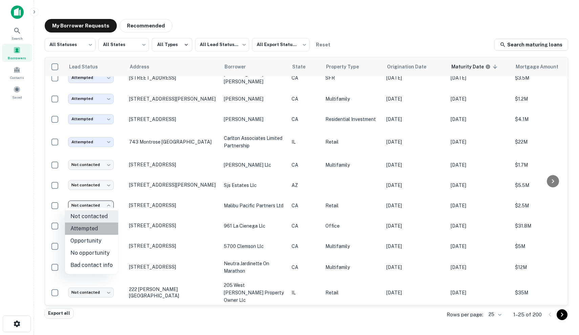
click at [98, 228] on li "Attempted" at bounding box center [91, 229] width 53 height 12
type input "*********"
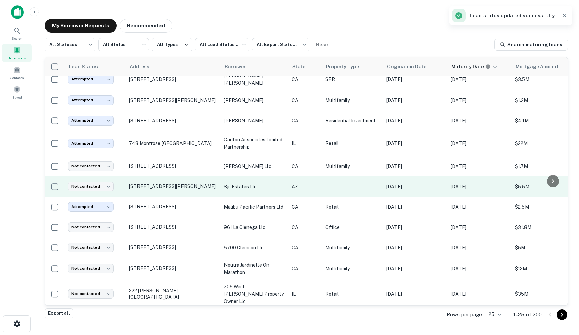
scroll to position [70, 0]
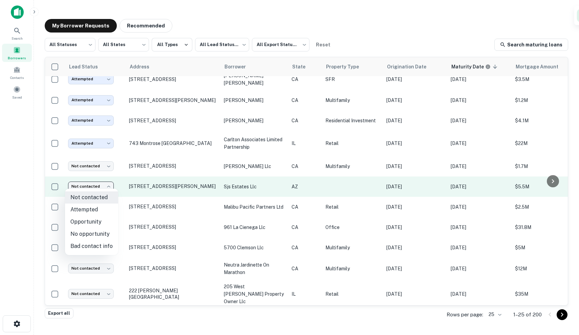
click at [100, 183] on body "Search Borrowers Contacts Saved My Borrower Requests Recommended All Statuses *…" at bounding box center [289, 167] width 579 height 335
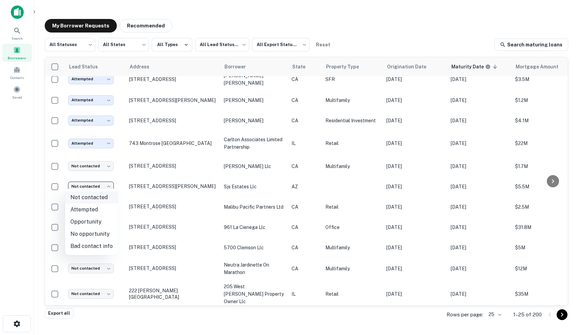
click at [109, 198] on li "Not contacted" at bounding box center [91, 197] width 53 height 12
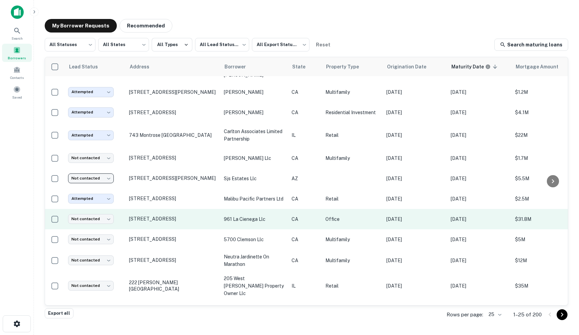
scroll to position [78, 0]
click at [318, 217] on p "CA" at bounding box center [305, 218] width 27 height 7
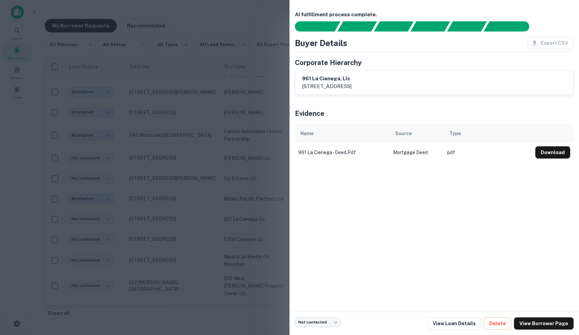
click at [207, 191] on div at bounding box center [289, 167] width 579 height 335
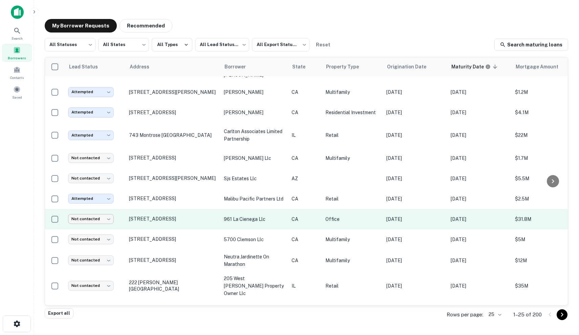
click at [87, 215] on body "Search Borrowers Contacts Saved My Borrower Requests Recommended All Statuses *…" at bounding box center [289, 167] width 579 height 335
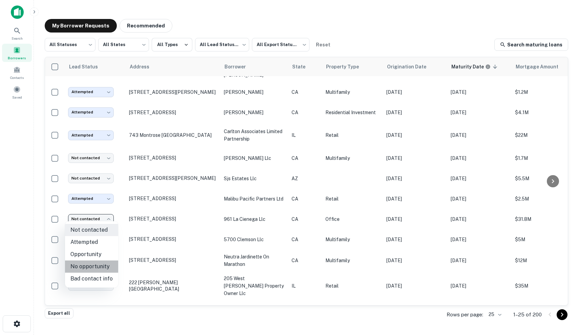
click at [100, 270] on li "No opportunity" at bounding box center [91, 266] width 53 height 12
type input "**********"
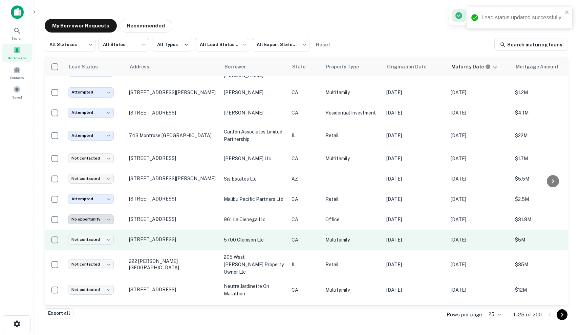
scroll to position [78, 0]
click at [316, 236] on p "CA" at bounding box center [305, 239] width 27 height 7
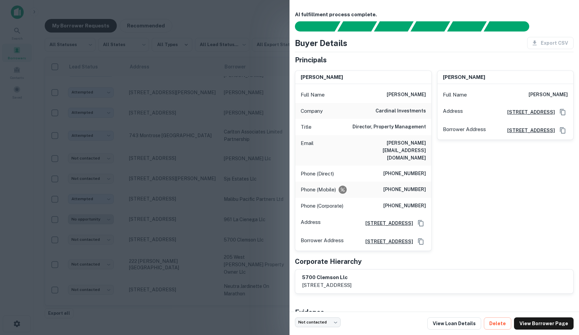
click at [216, 227] on div at bounding box center [289, 167] width 579 height 335
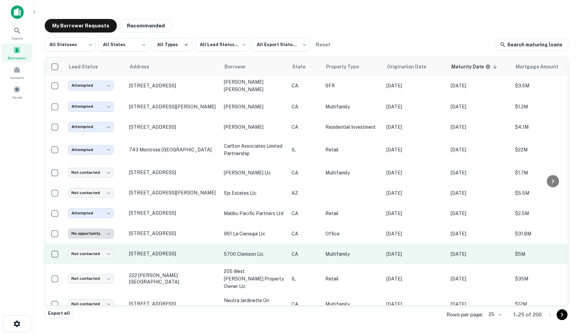
scroll to position [66, 0]
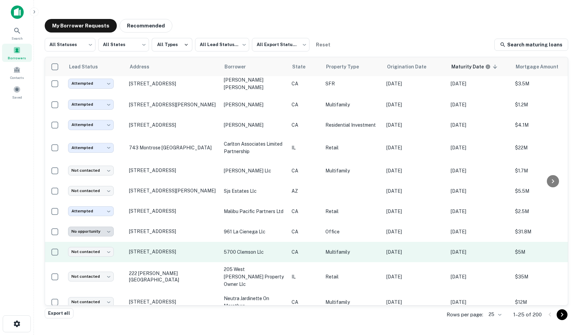
click at [309, 253] on td "CA" at bounding box center [305, 252] width 34 height 20
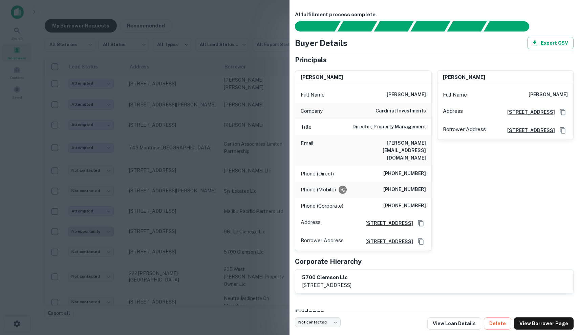
scroll to position [0, 0]
click at [177, 177] on div at bounding box center [289, 167] width 579 height 335
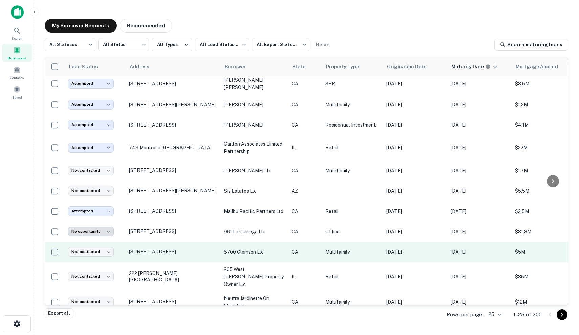
click at [307, 251] on p "CA" at bounding box center [305, 251] width 27 height 7
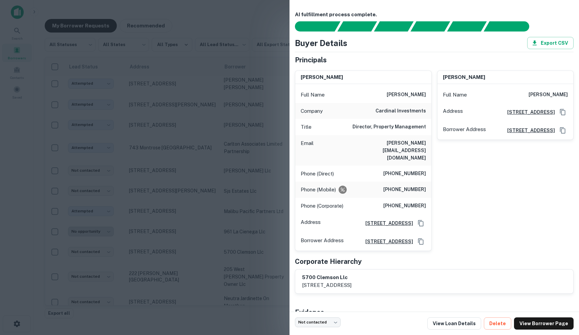
click at [220, 243] on div at bounding box center [289, 167] width 579 height 335
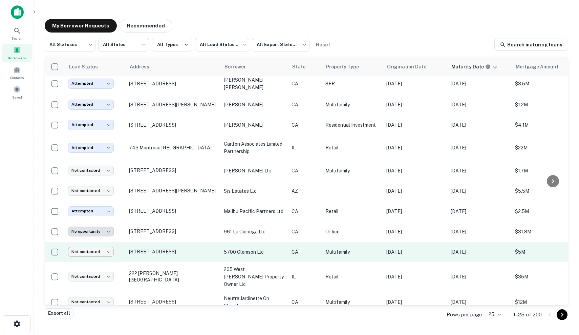
click at [83, 249] on body "Search Borrowers Contacts Saved My Borrower Requests Recommended All Statuses *…" at bounding box center [289, 167] width 579 height 335
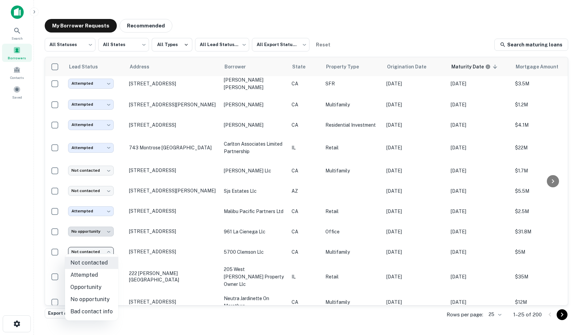
click at [92, 271] on li "Attempted" at bounding box center [91, 275] width 53 height 12
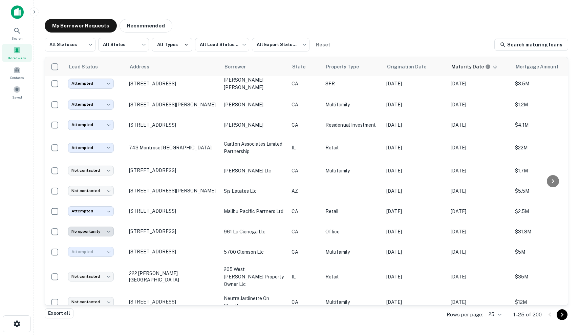
type input "*********"
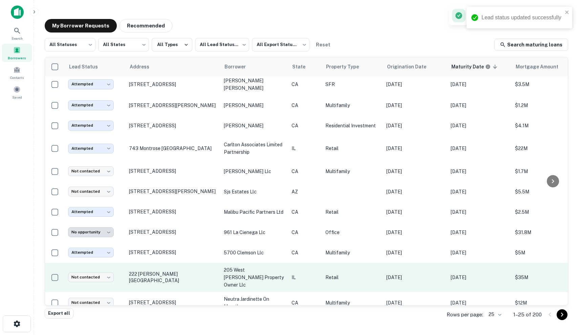
scroll to position [65, 0]
click at [304, 274] on p "IL" at bounding box center [305, 277] width 27 height 7
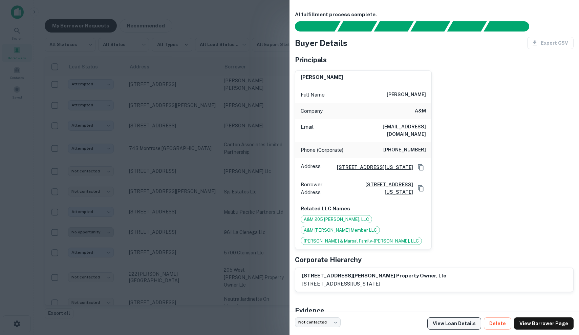
click at [466, 323] on link "View Loan Details" at bounding box center [454, 323] width 54 height 12
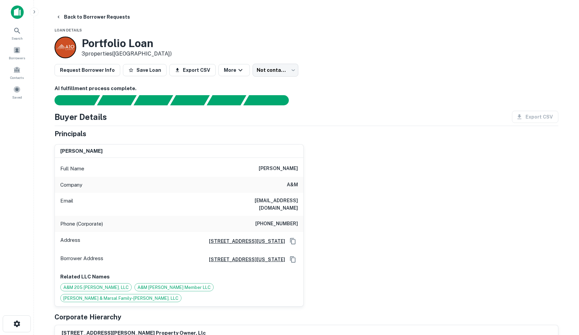
click at [168, 50] on div "Portfolio Loan 3 properties ([GEOGRAPHIC_DATA])" at bounding box center [307, 48] width 504 height 22
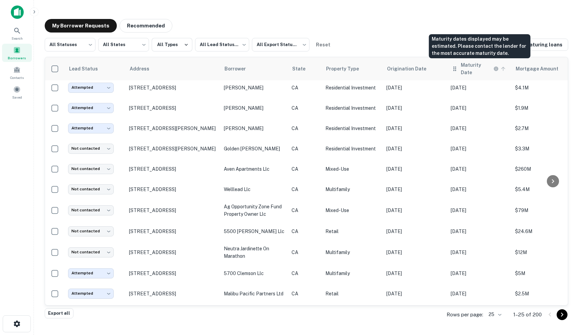
click at [467, 68] on h6 "Maturity Date" at bounding box center [476, 68] width 31 height 15
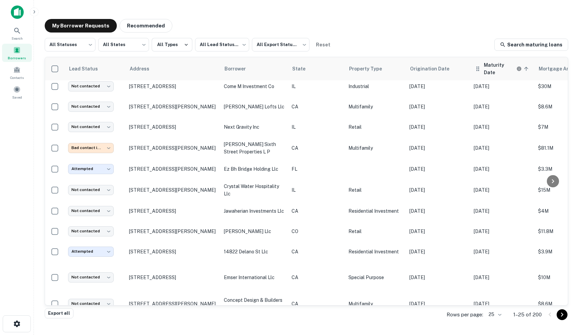
click at [484, 67] on h6 "Maturity Date" at bounding box center [499, 68] width 31 height 15
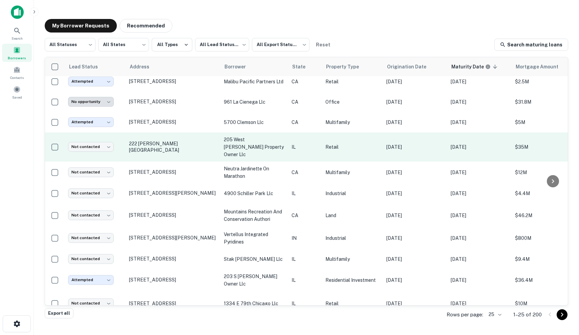
scroll to position [195, 0]
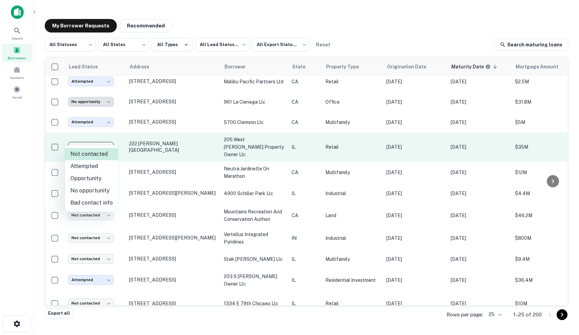
click at [87, 139] on body "Search Borrowers Contacts Saved My Borrower Requests Recommended All Statuses *…" at bounding box center [289, 167] width 579 height 335
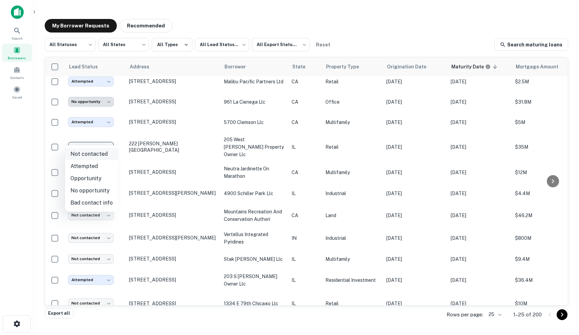
click at [106, 157] on li "Not contacted" at bounding box center [91, 154] width 53 height 12
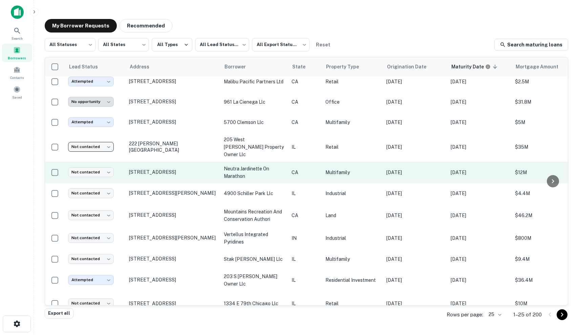
click at [304, 169] on td "CA" at bounding box center [305, 173] width 34 height 22
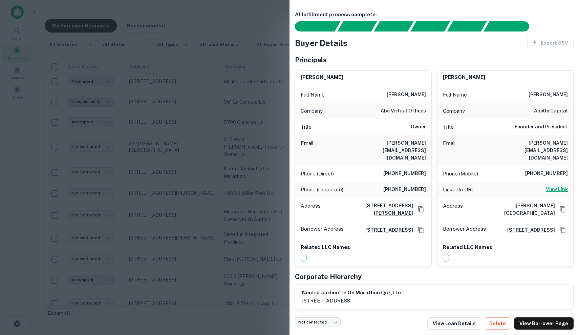
click at [556, 186] on h6 "View Link" at bounding box center [557, 189] width 22 height 7
click at [159, 235] on div at bounding box center [289, 167] width 579 height 335
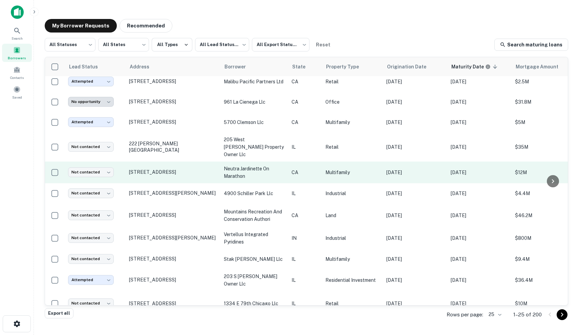
click at [300, 166] on td "CA" at bounding box center [305, 173] width 34 height 22
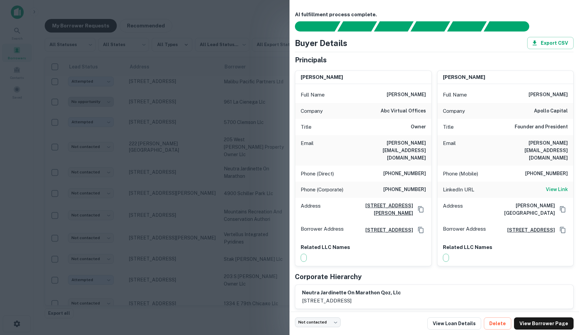
click at [130, 166] on div at bounding box center [289, 167] width 579 height 335
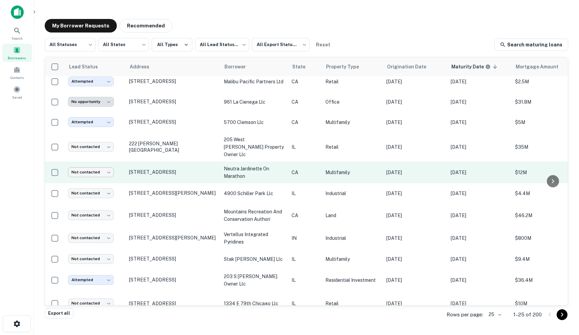
click at [78, 160] on body "Search Borrowers Contacts Saved My Borrower Requests Recommended All Statuses *…" at bounding box center [289, 167] width 579 height 335
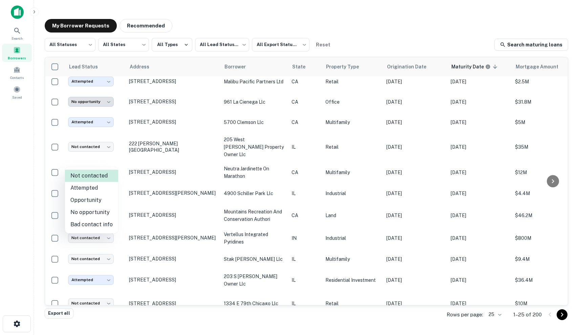
click at [86, 187] on li "Attempted" at bounding box center [91, 188] width 53 height 12
type input "*********"
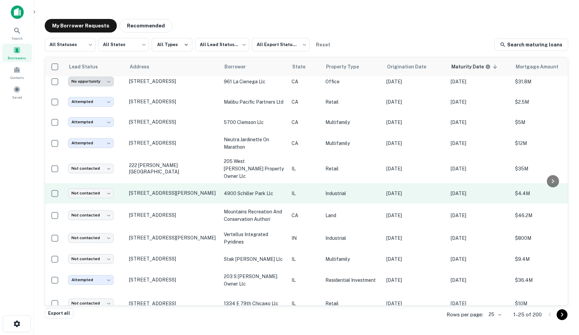
click at [308, 190] on p "IL" at bounding box center [305, 193] width 27 height 7
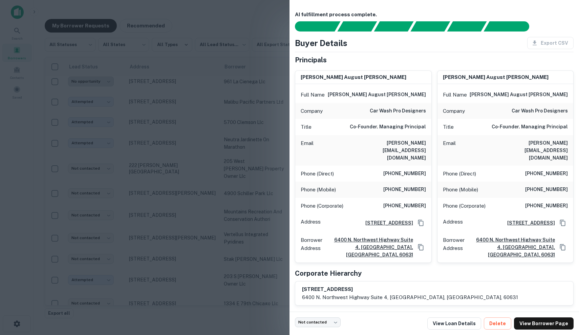
click at [276, 183] on div at bounding box center [289, 167] width 579 height 335
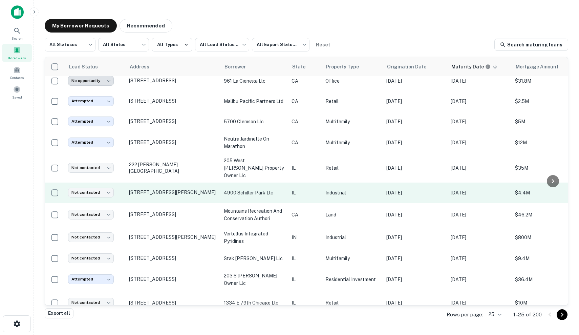
scroll to position [196, 0]
click at [92, 184] on body "Search Borrowers Contacts Saved My Borrower Requests Recommended All Statuses *…" at bounding box center [289, 167] width 579 height 335
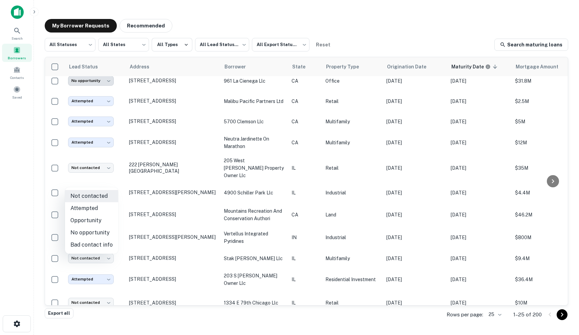
click at [102, 234] on li "No opportunity" at bounding box center [91, 233] width 53 height 12
type input "**********"
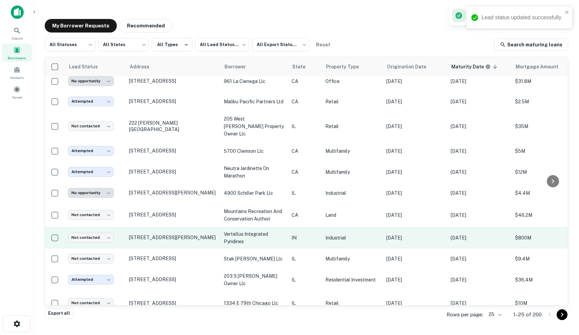
scroll to position [196, 0]
click at [226, 230] on p "vertellus integrated pyridines" at bounding box center [254, 237] width 61 height 15
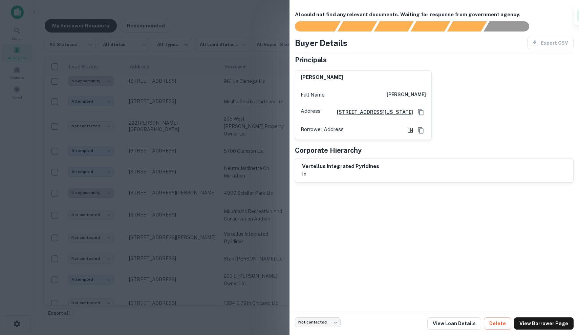
click at [226, 225] on div at bounding box center [289, 167] width 579 height 335
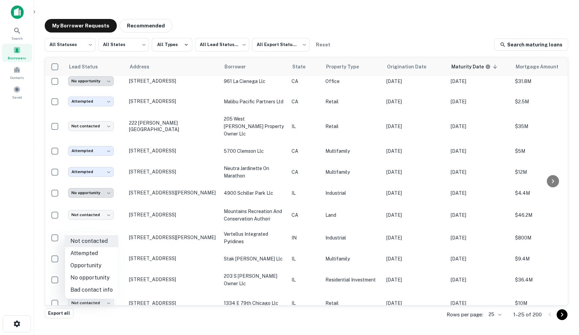
click at [84, 227] on body "Search Borrowers Contacts Saved My Borrower Requests Recommended All Statuses *…" at bounding box center [289, 167] width 579 height 335
click at [96, 280] on li "No opportunity" at bounding box center [91, 278] width 53 height 12
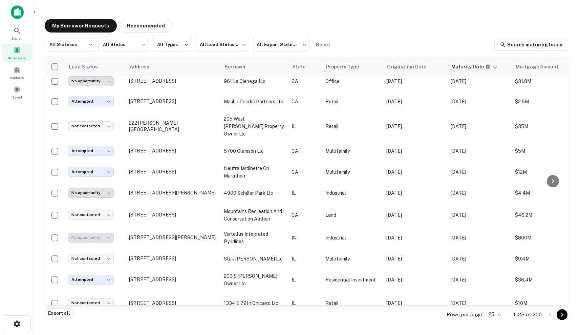
type input "**********"
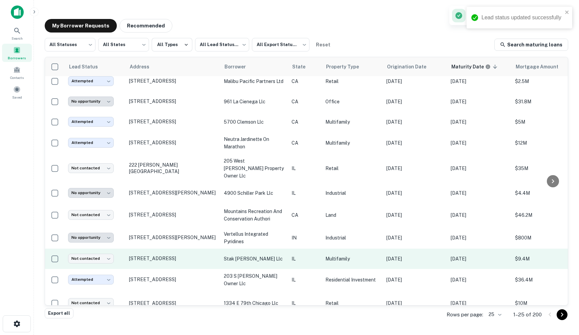
scroll to position [196, 0]
click at [280, 255] on p "stak [PERSON_NAME] llc" at bounding box center [254, 258] width 61 height 7
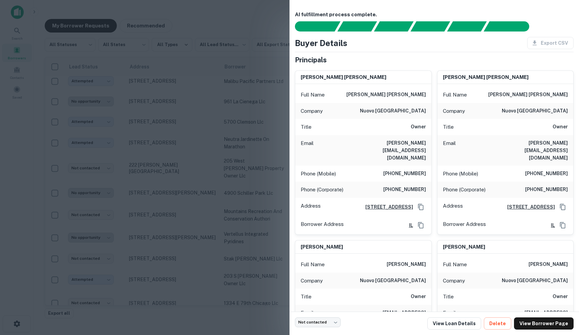
scroll to position [0, 0]
click at [251, 227] on div at bounding box center [289, 167] width 579 height 335
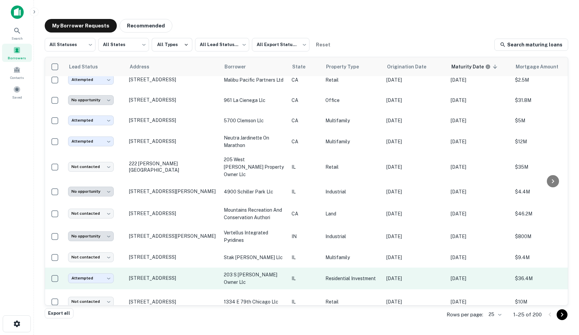
scroll to position [197, 0]
click at [281, 272] on td "203 s [PERSON_NAME] owner llc" at bounding box center [254, 279] width 68 height 22
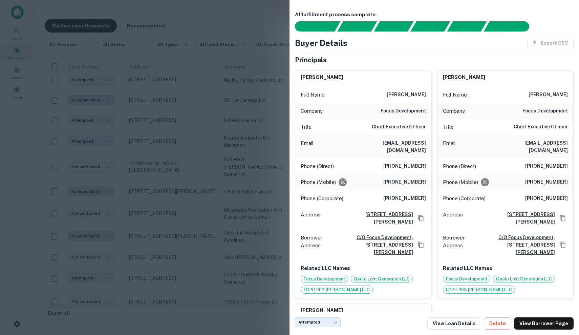
click at [281, 269] on div at bounding box center [289, 167] width 579 height 335
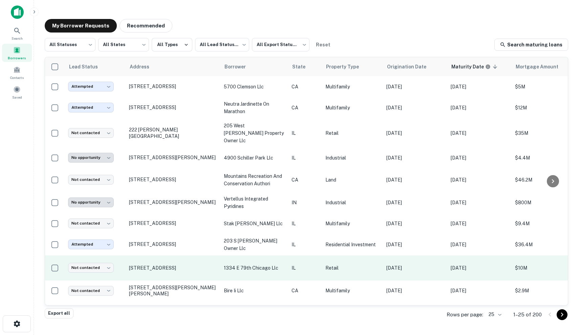
scroll to position [231, 0]
click at [383, 258] on td "[DATE]" at bounding box center [415, 267] width 64 height 25
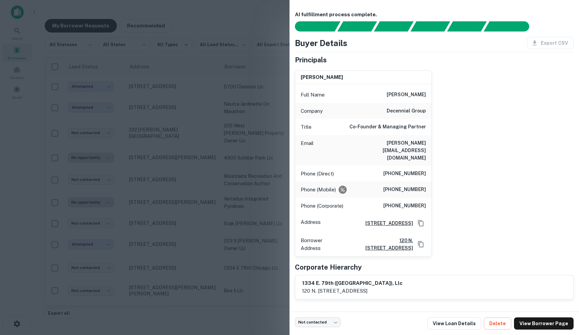
click at [258, 183] on div at bounding box center [289, 167] width 579 height 335
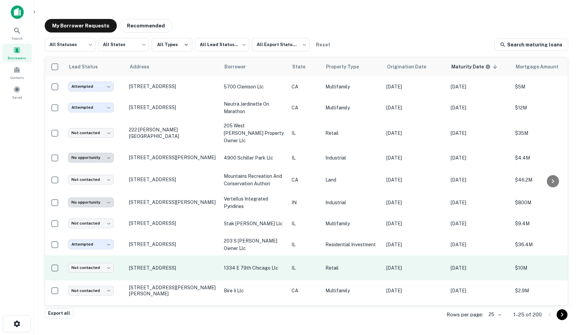
scroll to position [231, -3]
click at [367, 264] on p "Retail" at bounding box center [352, 267] width 54 height 7
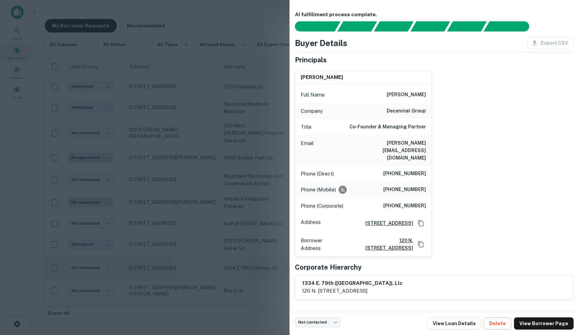
scroll to position [231, 0]
click at [222, 256] on div at bounding box center [289, 167] width 579 height 335
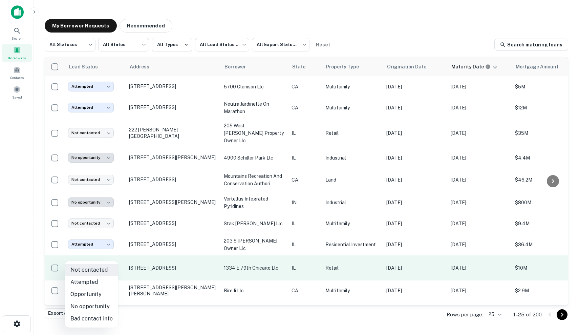
click at [93, 253] on body "Search Borrowers Contacts Saved My Borrower Requests Recommended All Statuses *…" at bounding box center [289, 167] width 579 height 335
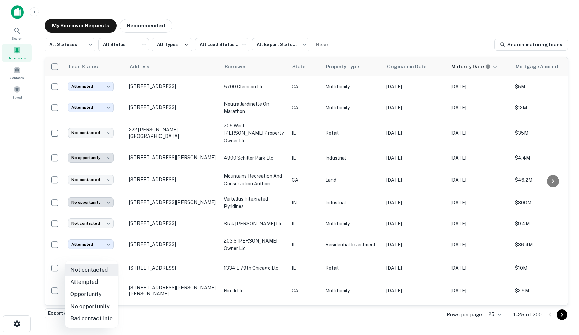
click at [91, 278] on li "Attempted" at bounding box center [91, 282] width 53 height 12
type input "*********"
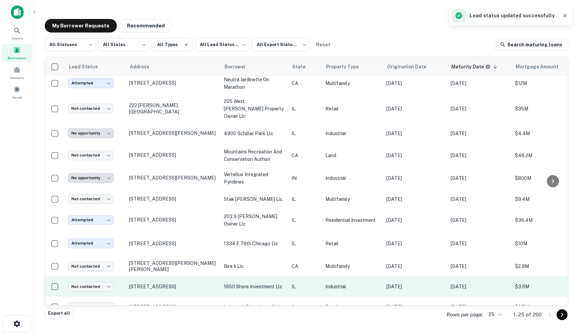
scroll to position [256, 0]
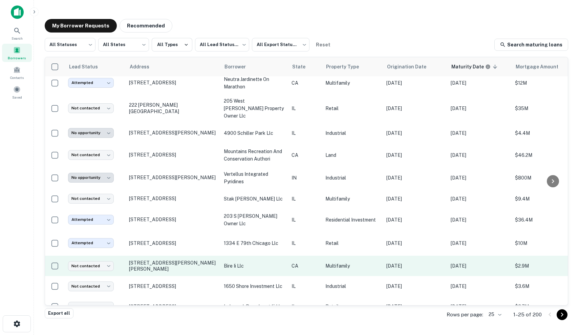
click at [278, 262] on p "bire ii llc" at bounding box center [254, 265] width 61 height 7
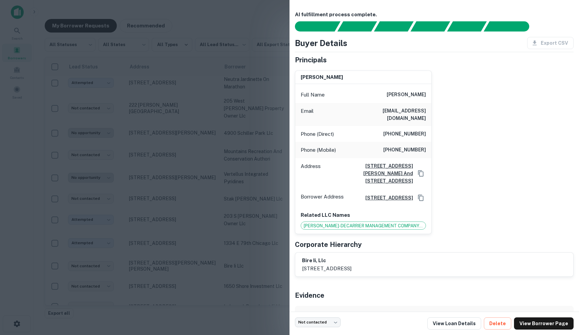
scroll to position [0, 0]
click at [216, 249] on div at bounding box center [289, 167] width 579 height 335
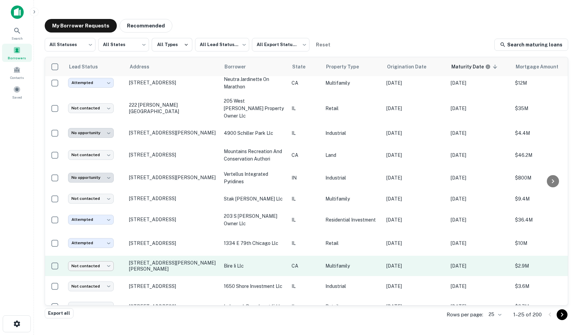
click at [96, 255] on body "Search Borrowers Contacts Saved My Borrower Requests Recommended All Statuses *…" at bounding box center [289, 167] width 579 height 335
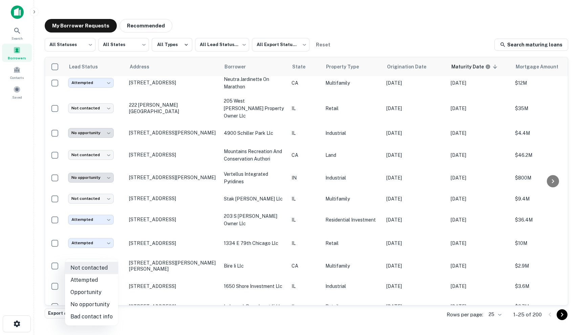
click at [91, 283] on li "Attempted" at bounding box center [91, 280] width 53 height 12
type input "*********"
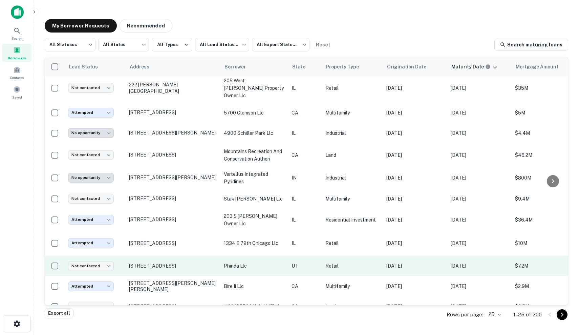
scroll to position [256, 0]
click at [287, 256] on td "phinda llc" at bounding box center [254, 266] width 68 height 20
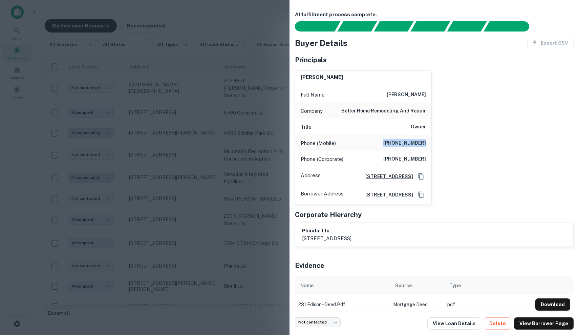
drag, startPoint x: 387, startPoint y: 140, endPoint x: 426, endPoint y: 141, distance: 38.3
click at [426, 141] on h6 "[PHONE_NUMBER]" at bounding box center [404, 143] width 43 height 8
click at [474, 99] on div "[PERSON_NAME] Full Name [PERSON_NAME] Company better home remodeling and repair…" at bounding box center [432, 134] width 284 height 139
click at [420, 107] on h6 "better home remodeling and repair" at bounding box center [383, 111] width 85 height 8
